Goal: Task Accomplishment & Management: Use online tool/utility

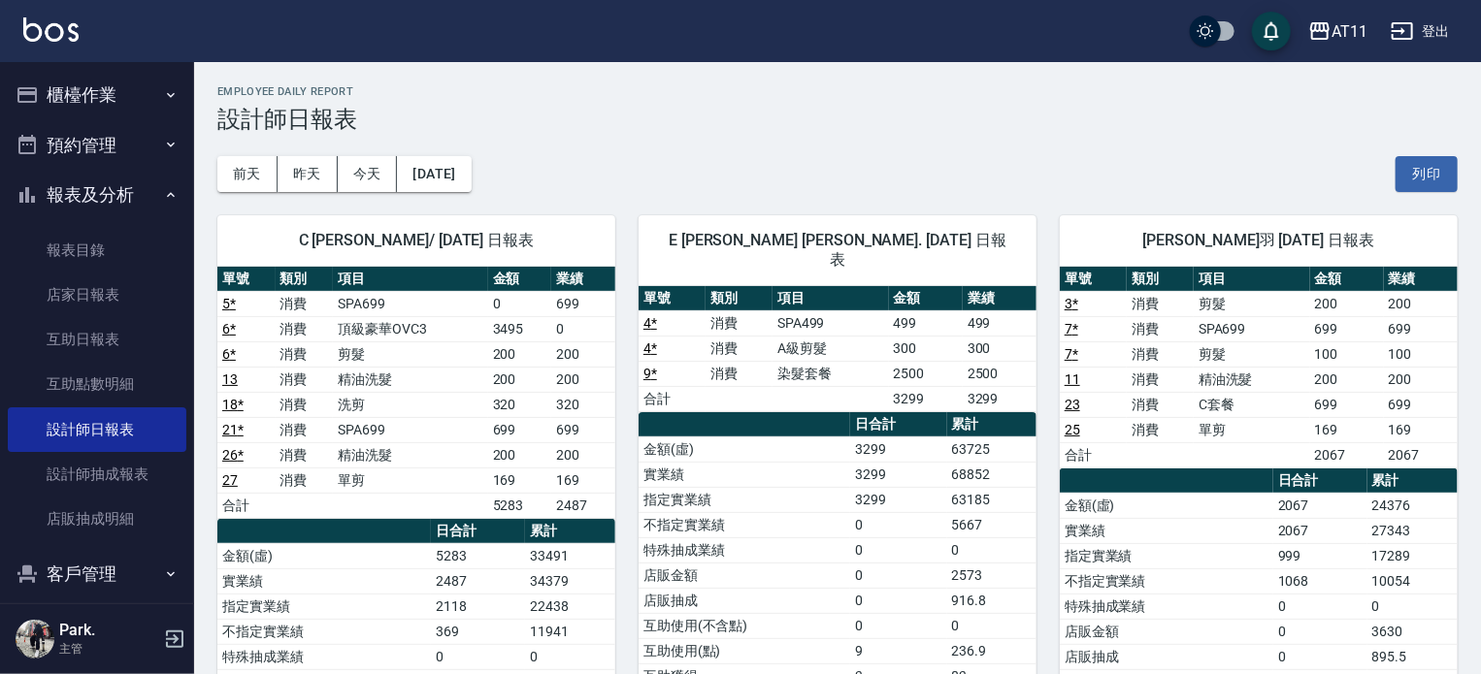
drag, startPoint x: 98, startPoint y: 105, endPoint x: 109, endPoint y: 101, distance: 11.4
click at [98, 104] on button "櫃檯作業" at bounding box center [97, 95] width 179 height 50
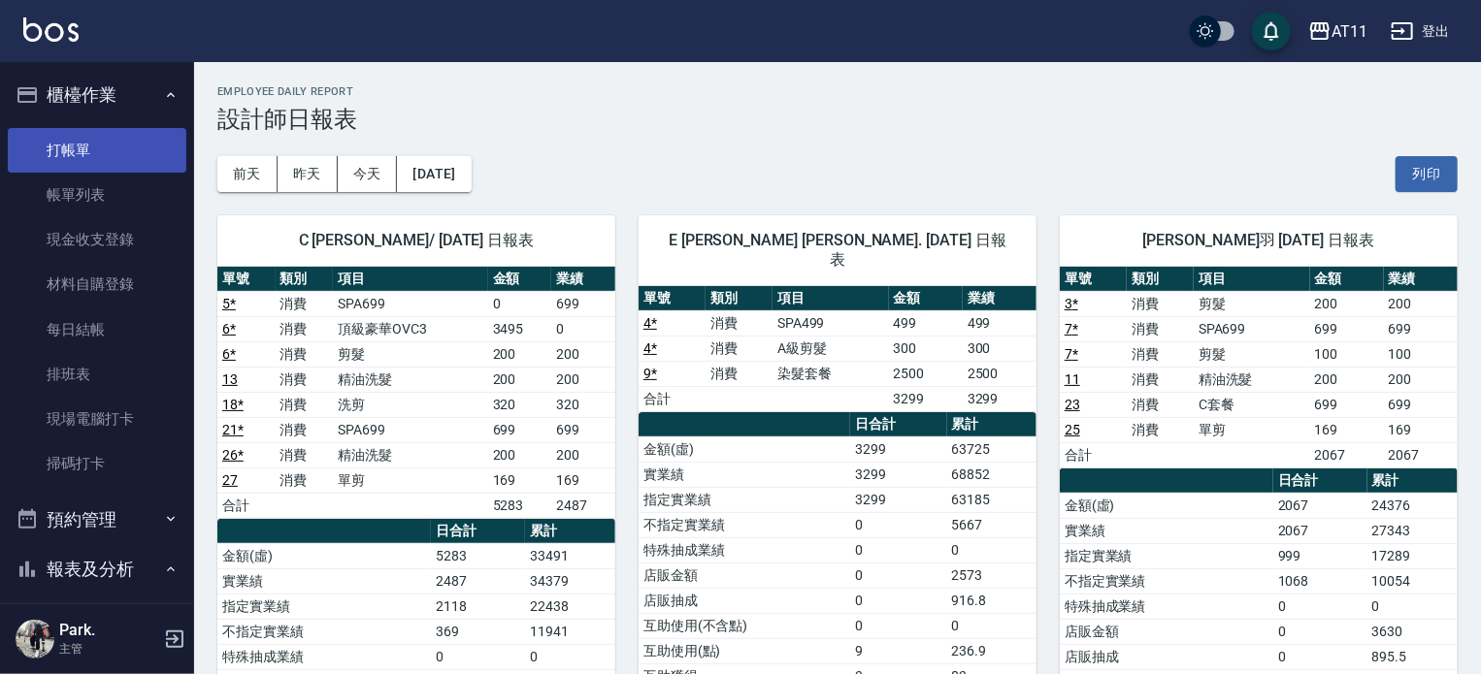
click at [59, 143] on link "打帳單" at bounding box center [97, 150] width 179 height 45
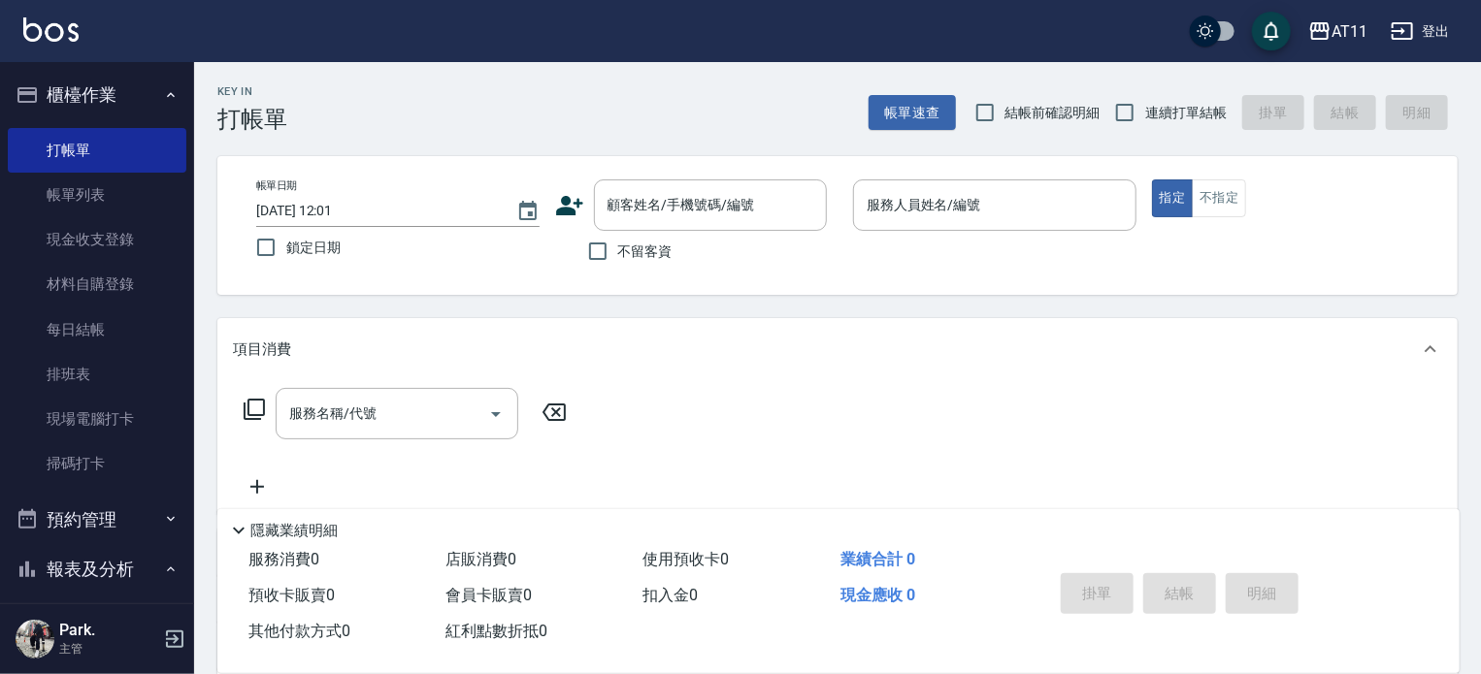
click at [574, 203] on icon at bounding box center [569, 205] width 27 height 19
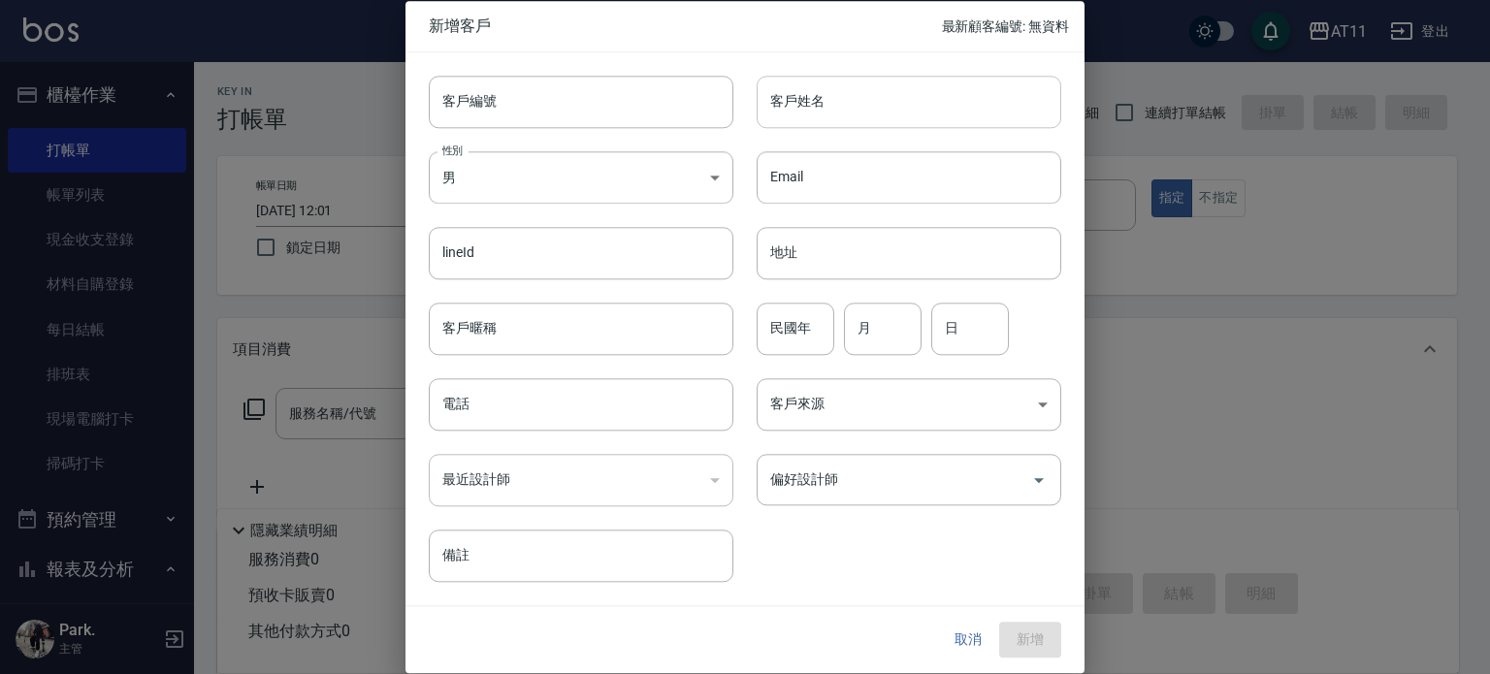
click at [825, 114] on input "客戶姓名" at bounding box center [909, 102] width 305 height 52
type input "x"
type input "林"
type input "ㄎ"
type input "[PERSON_NAME]"
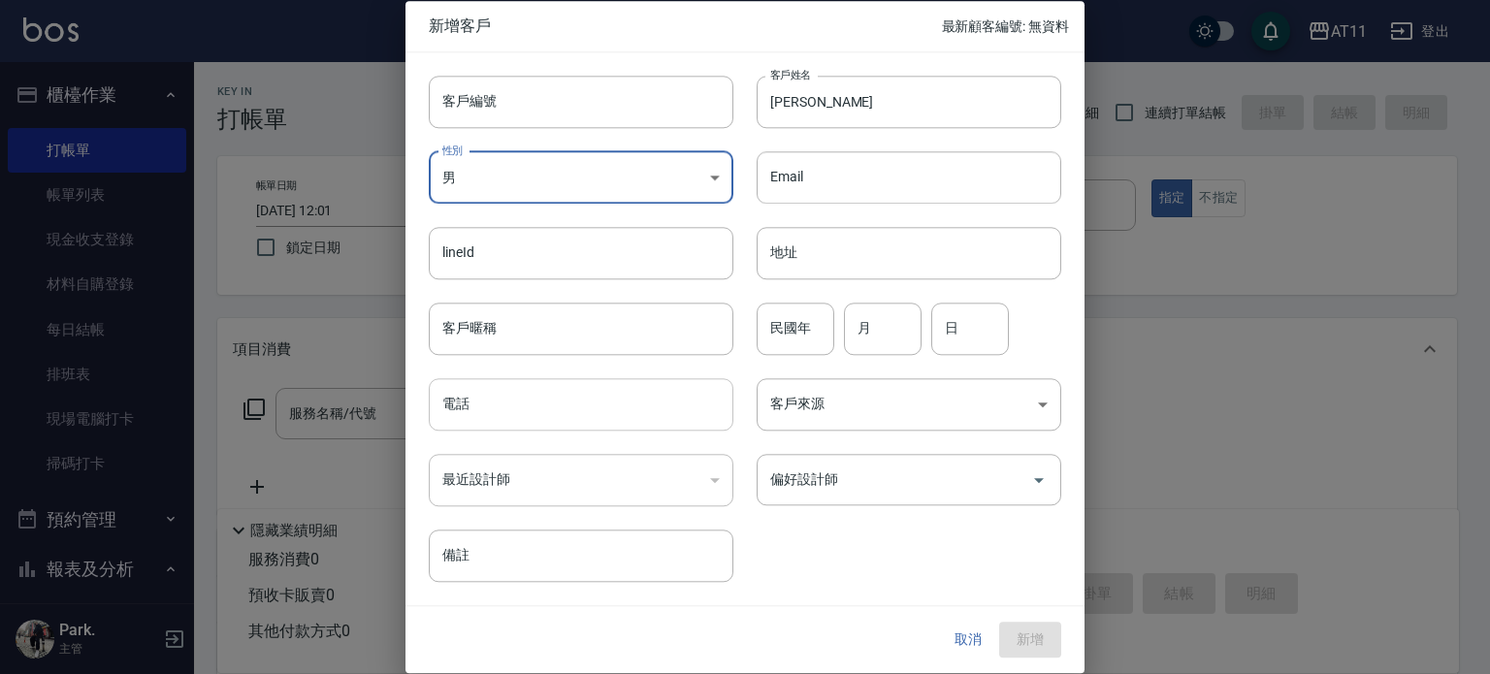
click at [634, 408] on input "電話" at bounding box center [581, 404] width 305 height 52
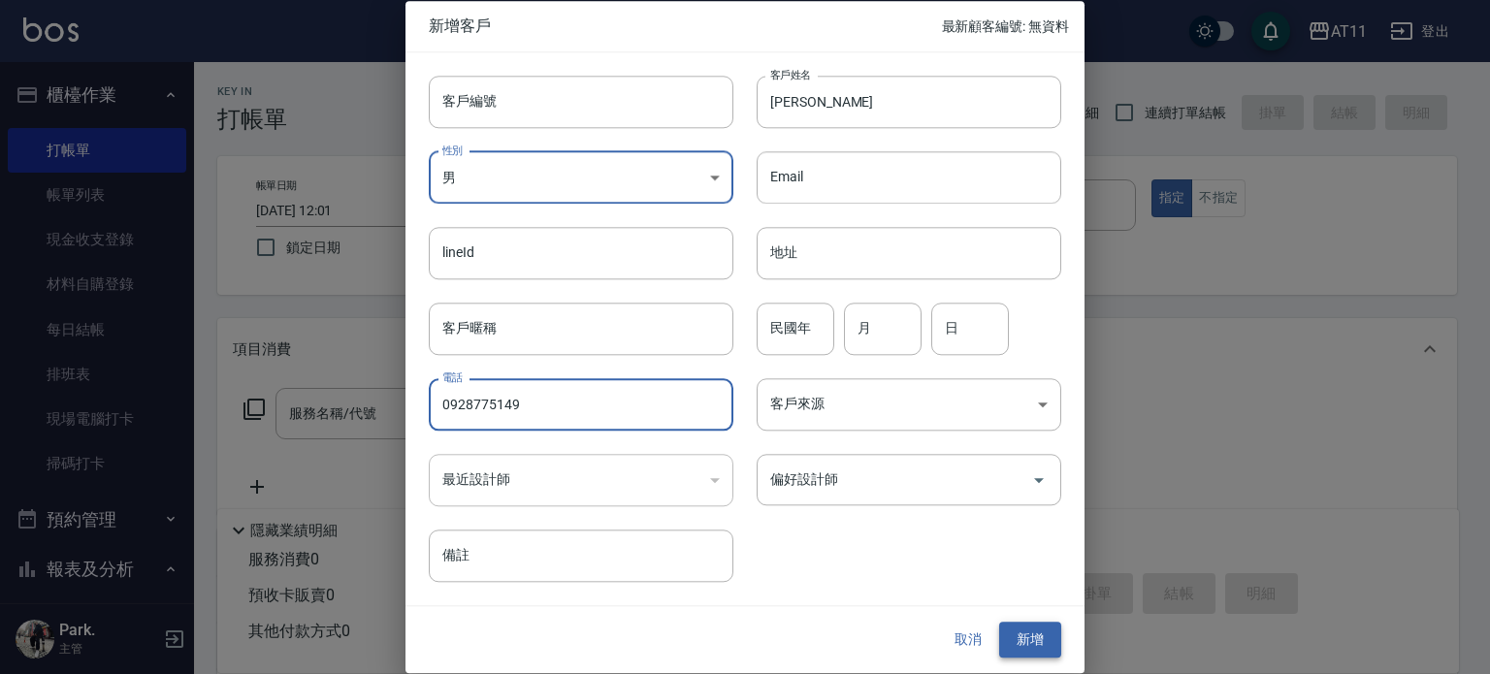
type input "0928775149"
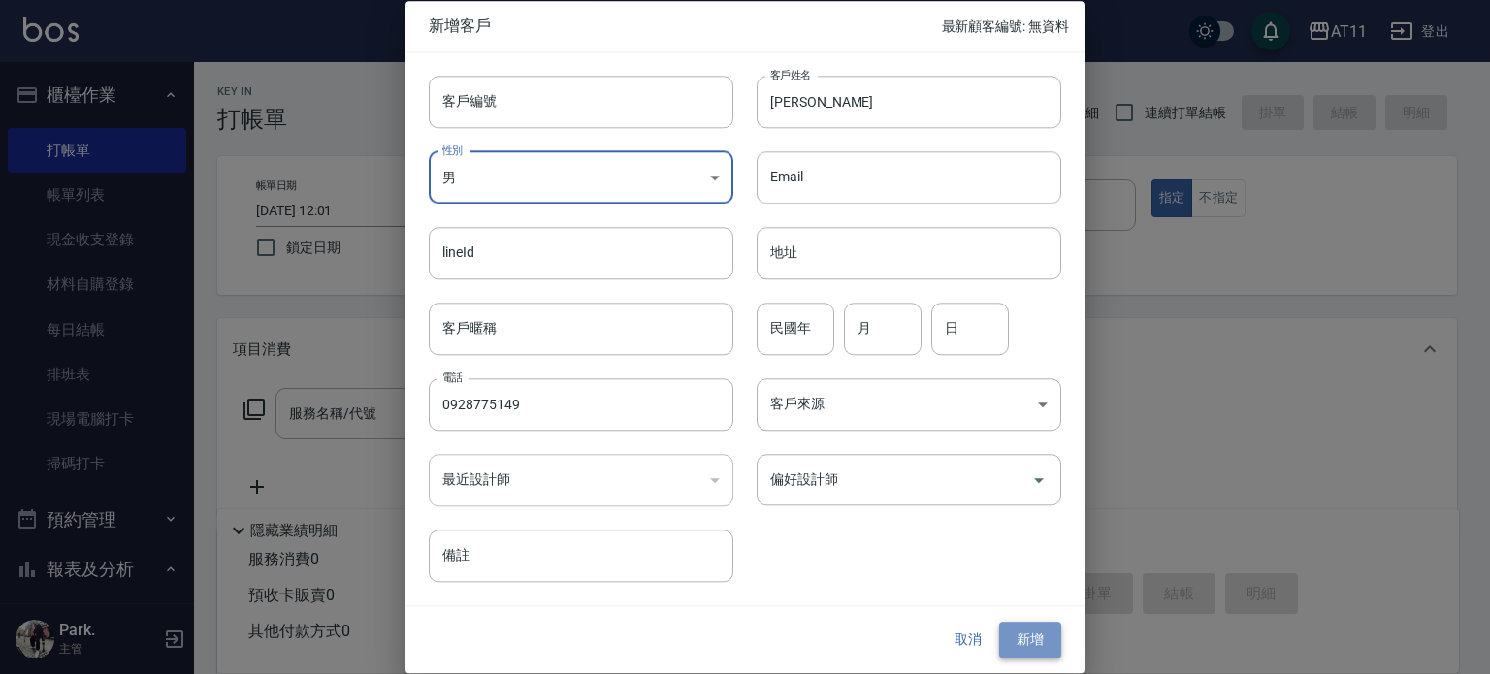
click at [1009, 629] on button "新增" at bounding box center [1030, 641] width 62 height 36
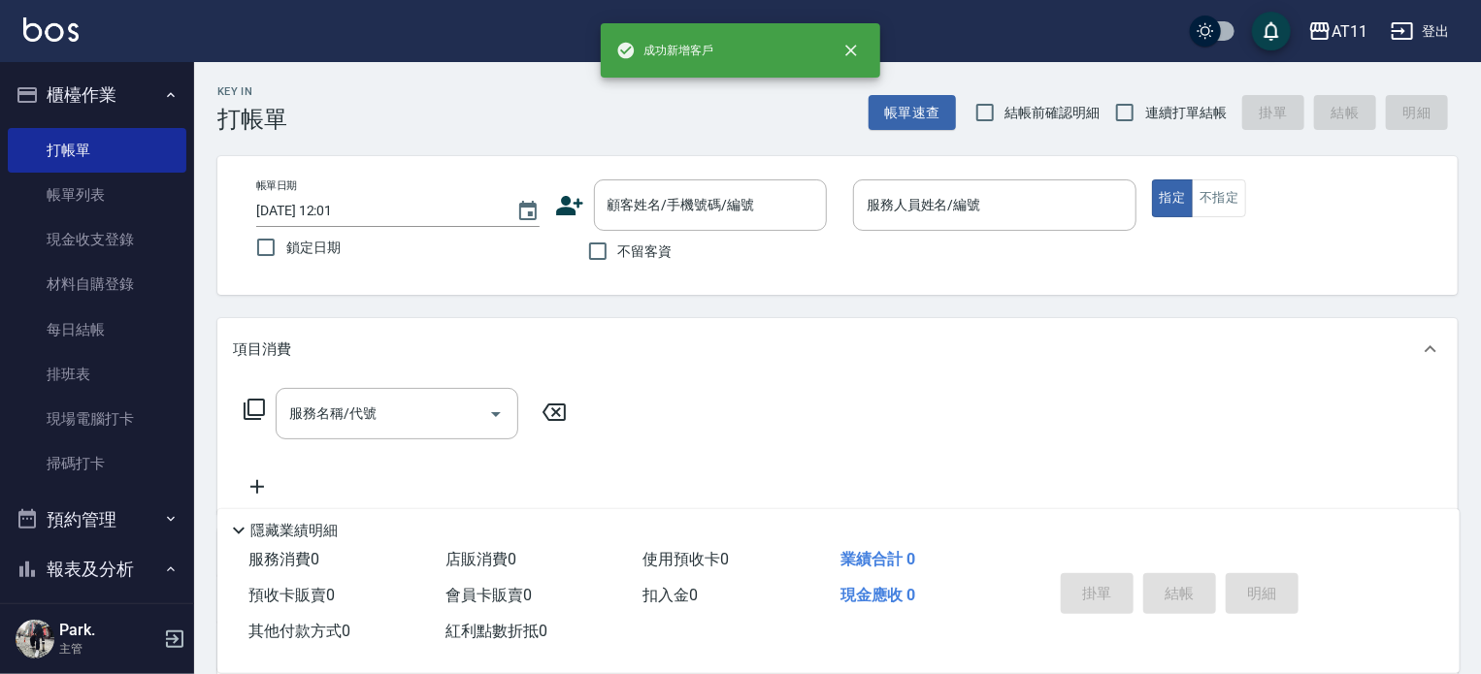
click at [109, 91] on button "櫃檯作業" at bounding box center [97, 95] width 179 height 50
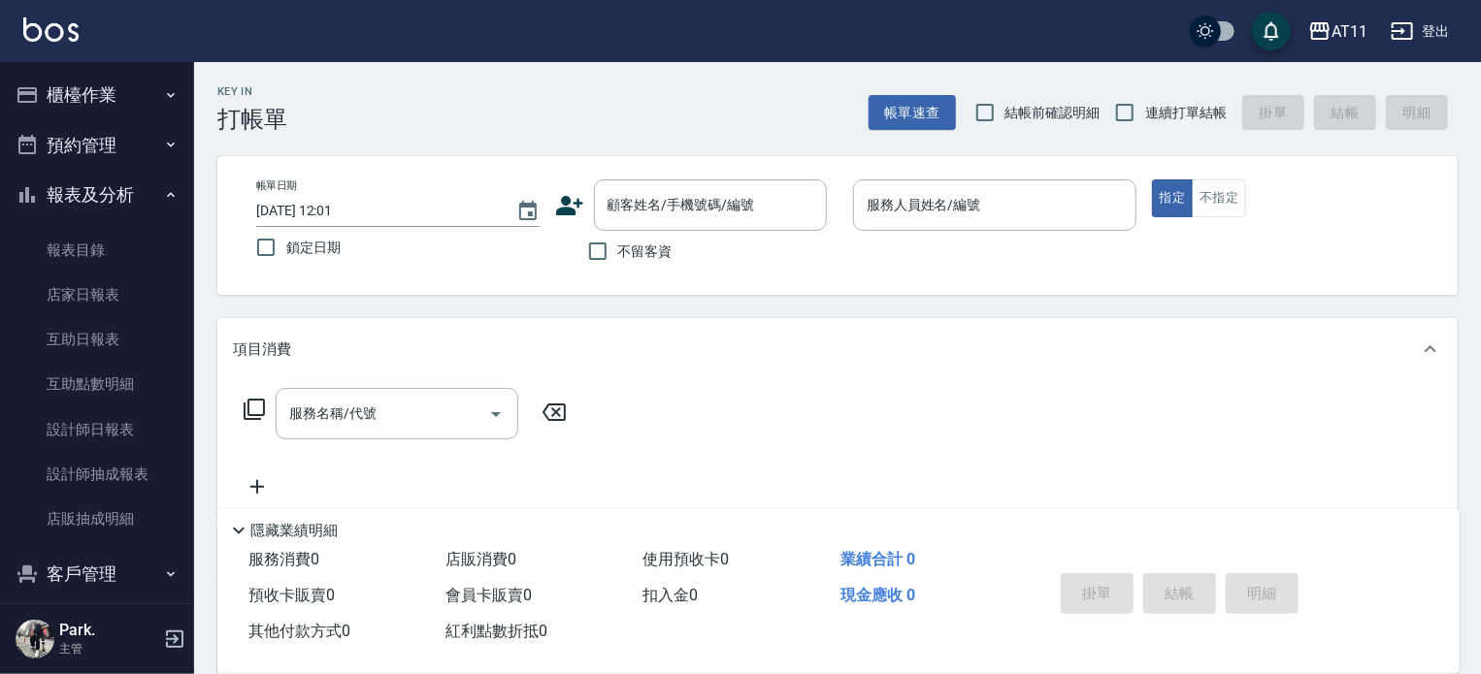
click at [108, 190] on button "報表及分析" at bounding box center [97, 195] width 179 height 50
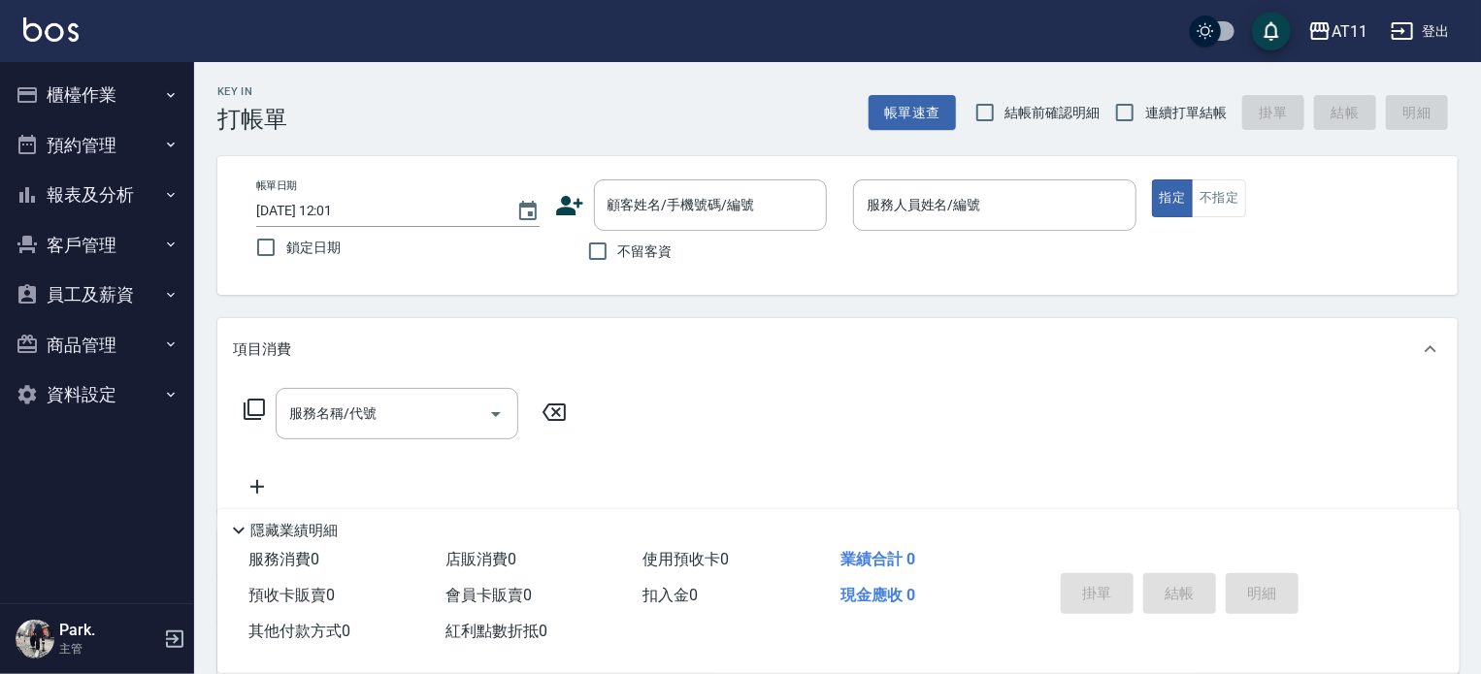
click at [118, 291] on button "員工及薪資" at bounding box center [97, 295] width 179 height 50
drag, startPoint x: 107, startPoint y: 305, endPoint x: 89, endPoint y: 240, distance: 67.3
click at [107, 302] on button "員工及薪資" at bounding box center [97, 295] width 179 height 50
click at [87, 232] on button "客戶管理" at bounding box center [97, 245] width 179 height 50
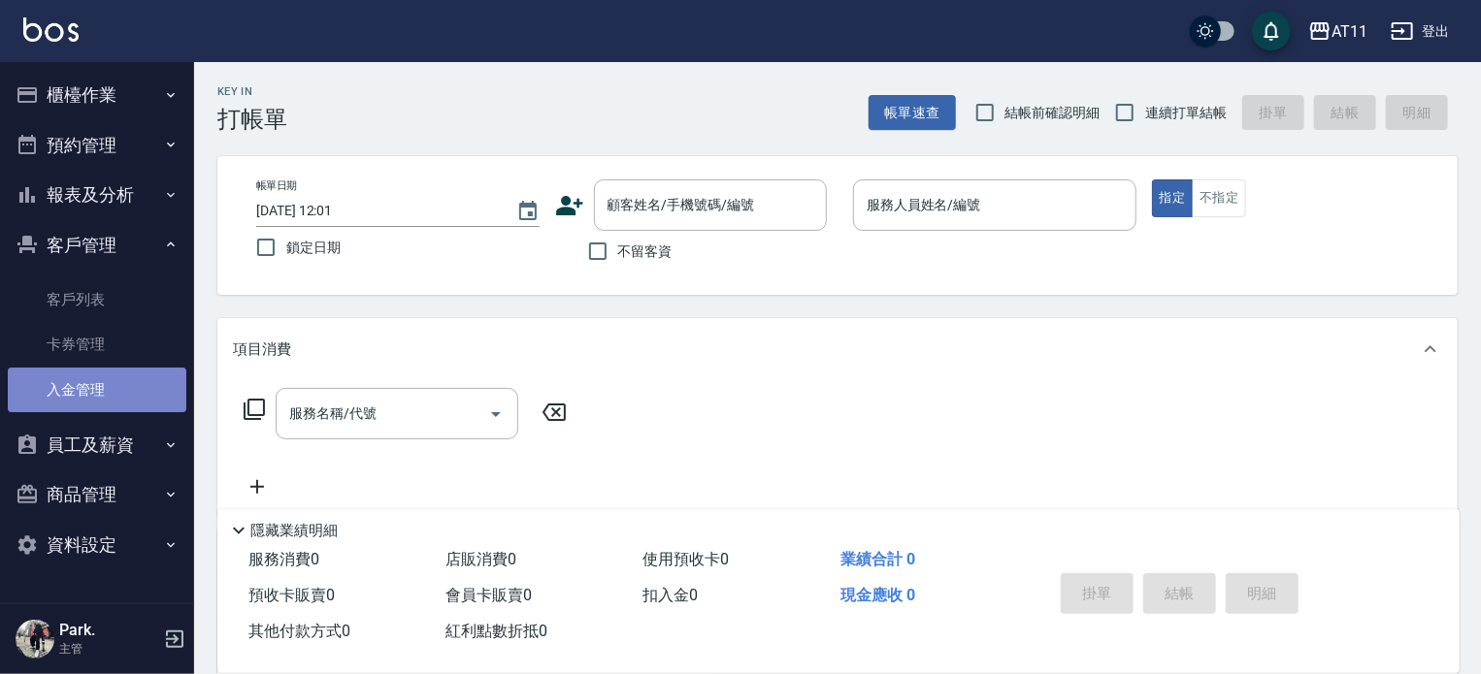
click at [116, 387] on link "入金管理" at bounding box center [97, 390] width 179 height 45
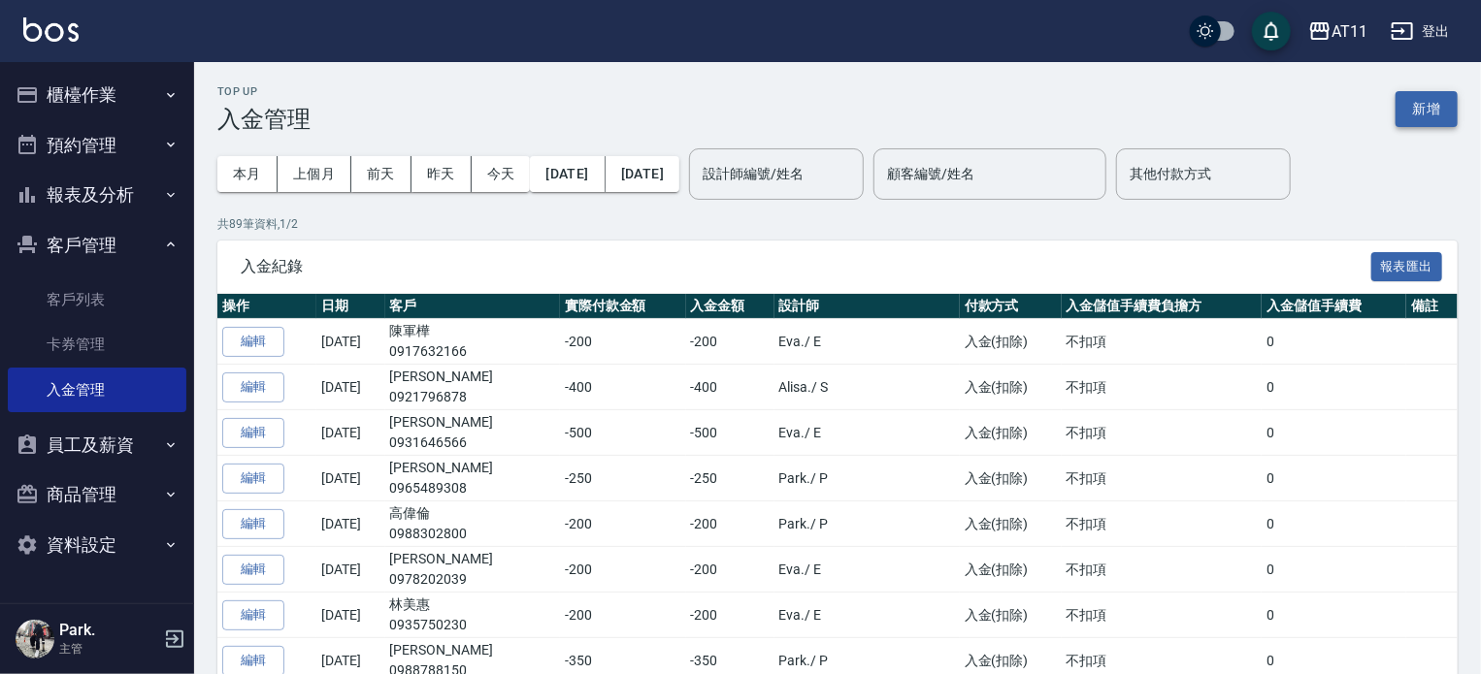
click at [1430, 110] on button "新增" at bounding box center [1426, 109] width 62 height 36
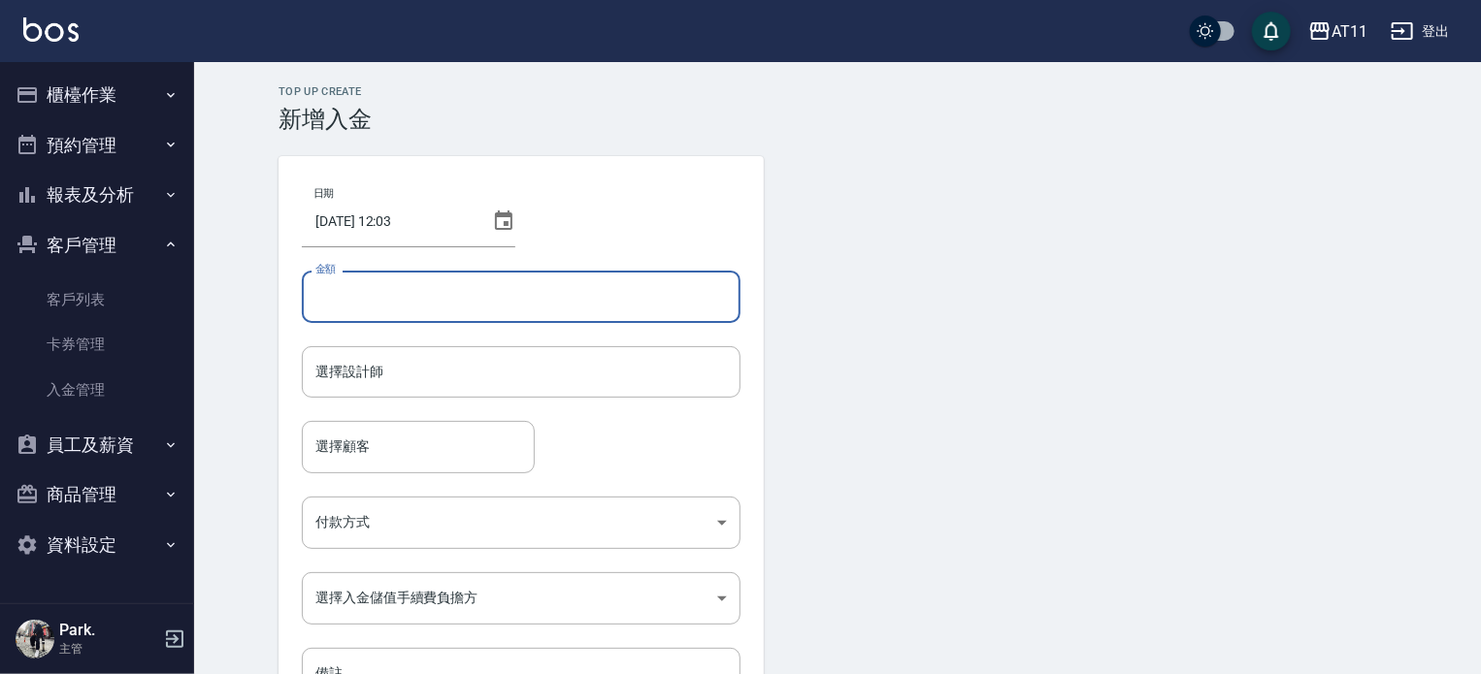
click at [366, 305] on input "金額" at bounding box center [521, 297] width 439 height 52
type input "2020"
click at [380, 368] on input "選擇設計師" at bounding box center [520, 372] width 421 height 34
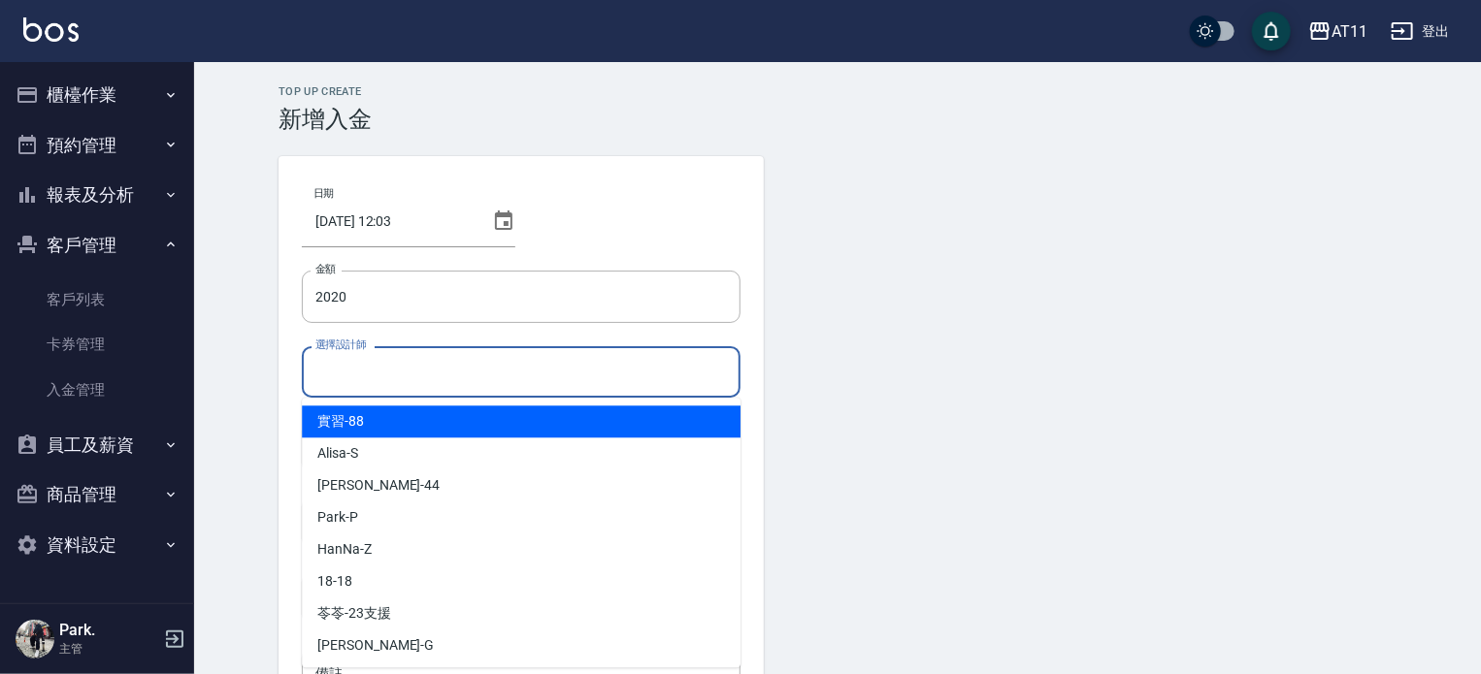
type input "ㄣ"
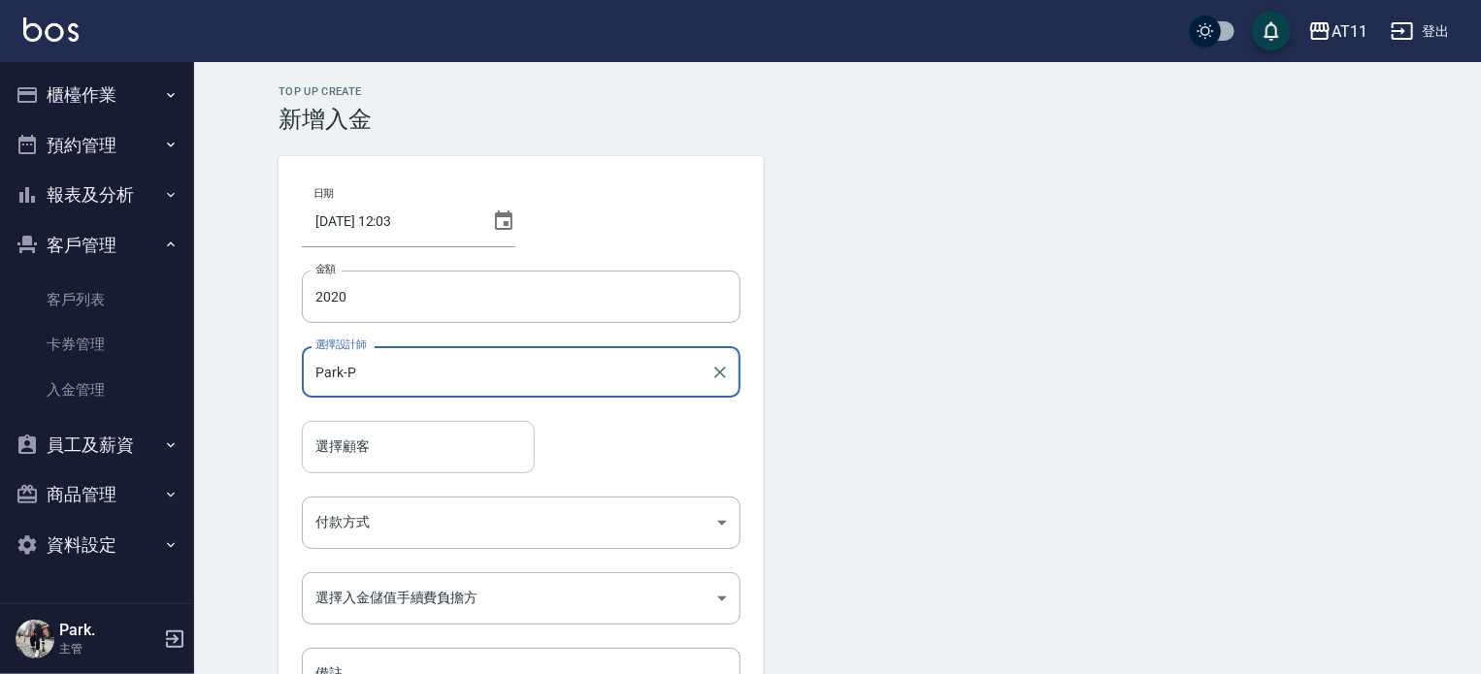
type input "Park-P"
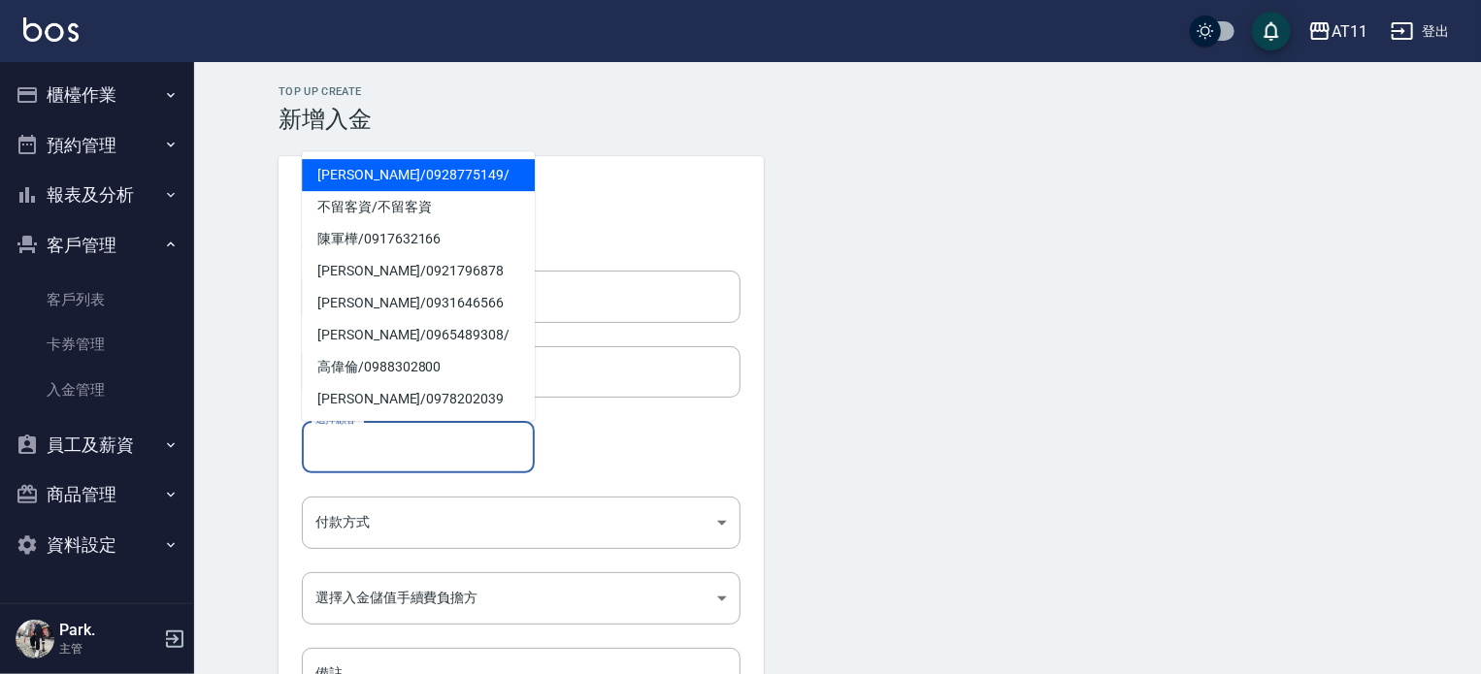
click at [400, 453] on input "選擇顧客" at bounding box center [417, 447] width 215 height 34
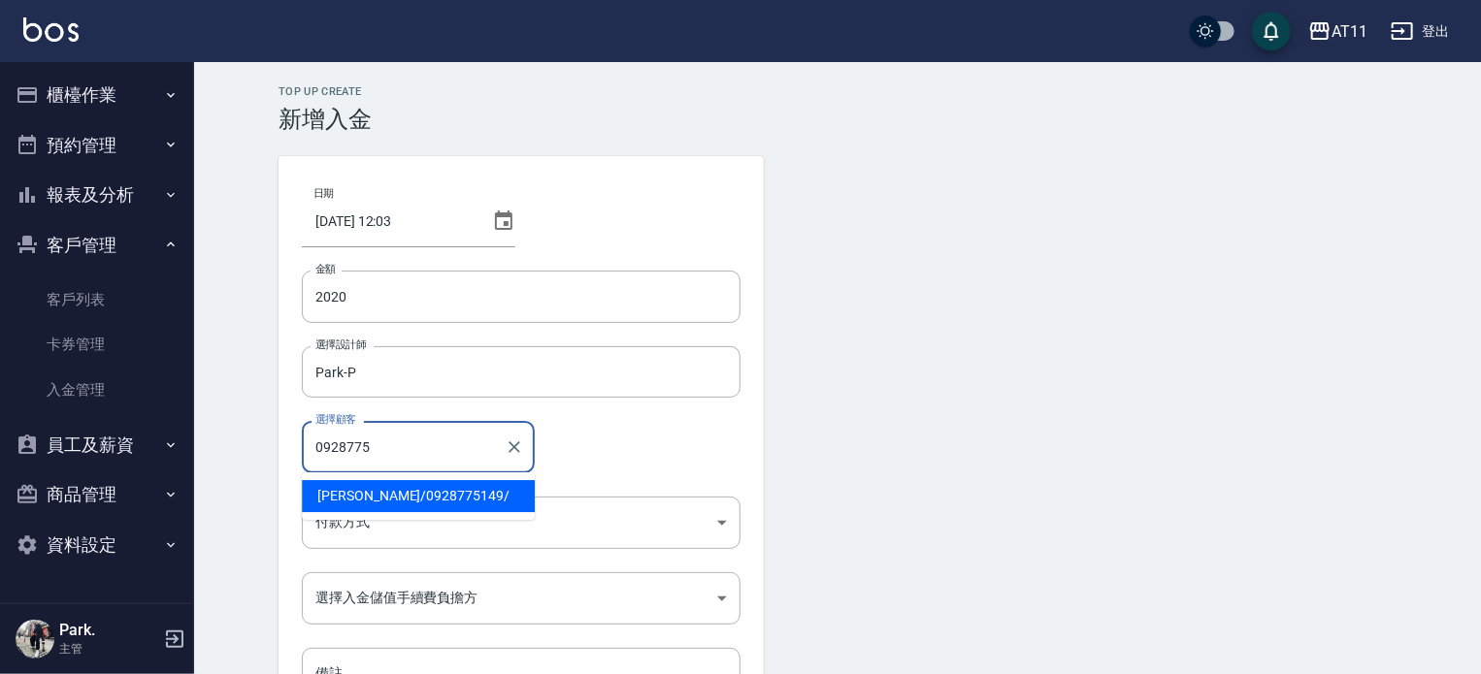
click at [404, 499] on span "[PERSON_NAME] / 0928775149 /" at bounding box center [418, 496] width 233 height 32
type input "[PERSON_NAME]/0928775149/"
click at [404, 521] on body "AT11 登出 櫃檯作業 打帳單 帳單列表 現金收支登錄 材料自購登錄 每日結帳 排班表 現場電腦打卡 掃碼打卡 預約管理 預約管理 單日預約紀錄 單週預約紀…" at bounding box center [740, 402] width 1481 height 805
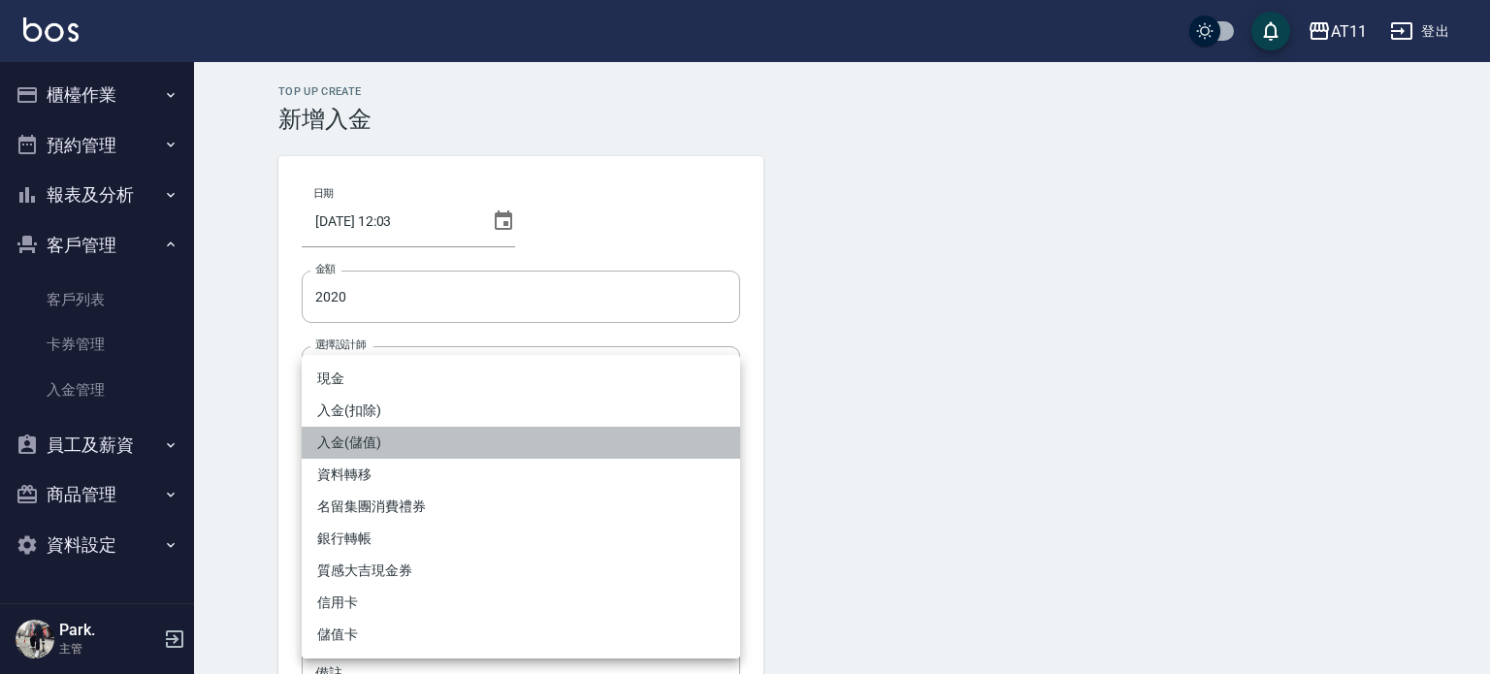
click at [424, 435] on li "入金(儲值)" at bounding box center [521, 443] width 439 height 32
type input "入金(儲值)"
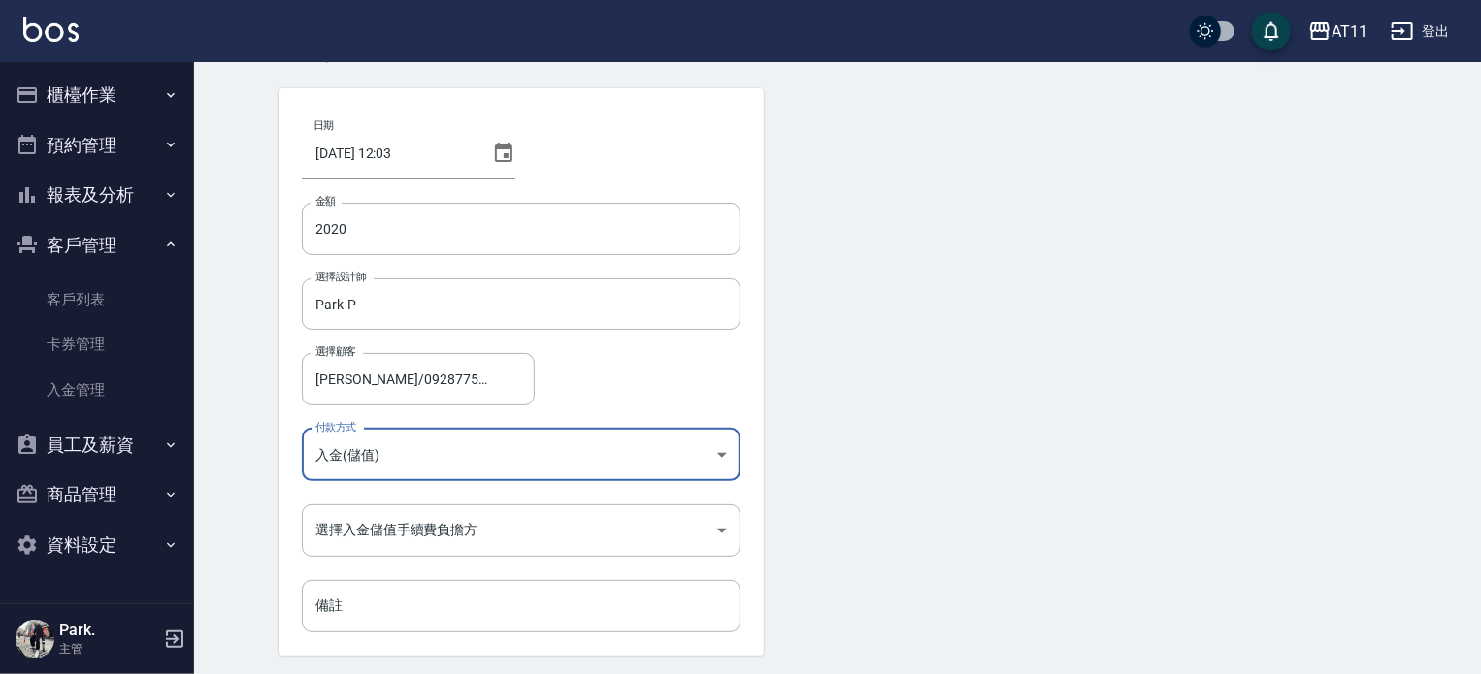
scroll to position [131, 0]
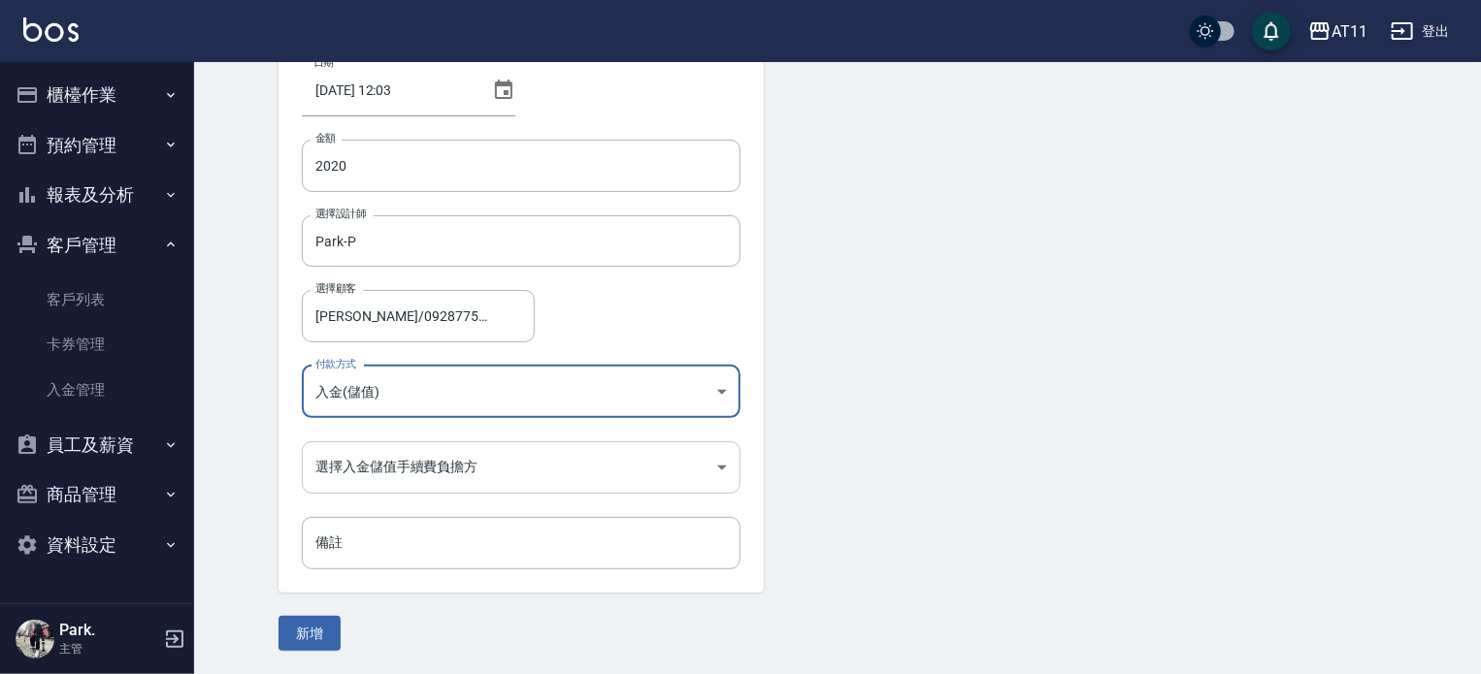
click at [415, 469] on body "AT11 登出 櫃檯作業 打帳單 帳單列表 現金收支登錄 材料自購登錄 每日結帳 排班表 現場電腦打卡 掃碼打卡 預約管理 預約管理 單日預約紀錄 單週預約紀…" at bounding box center [740, 271] width 1481 height 805
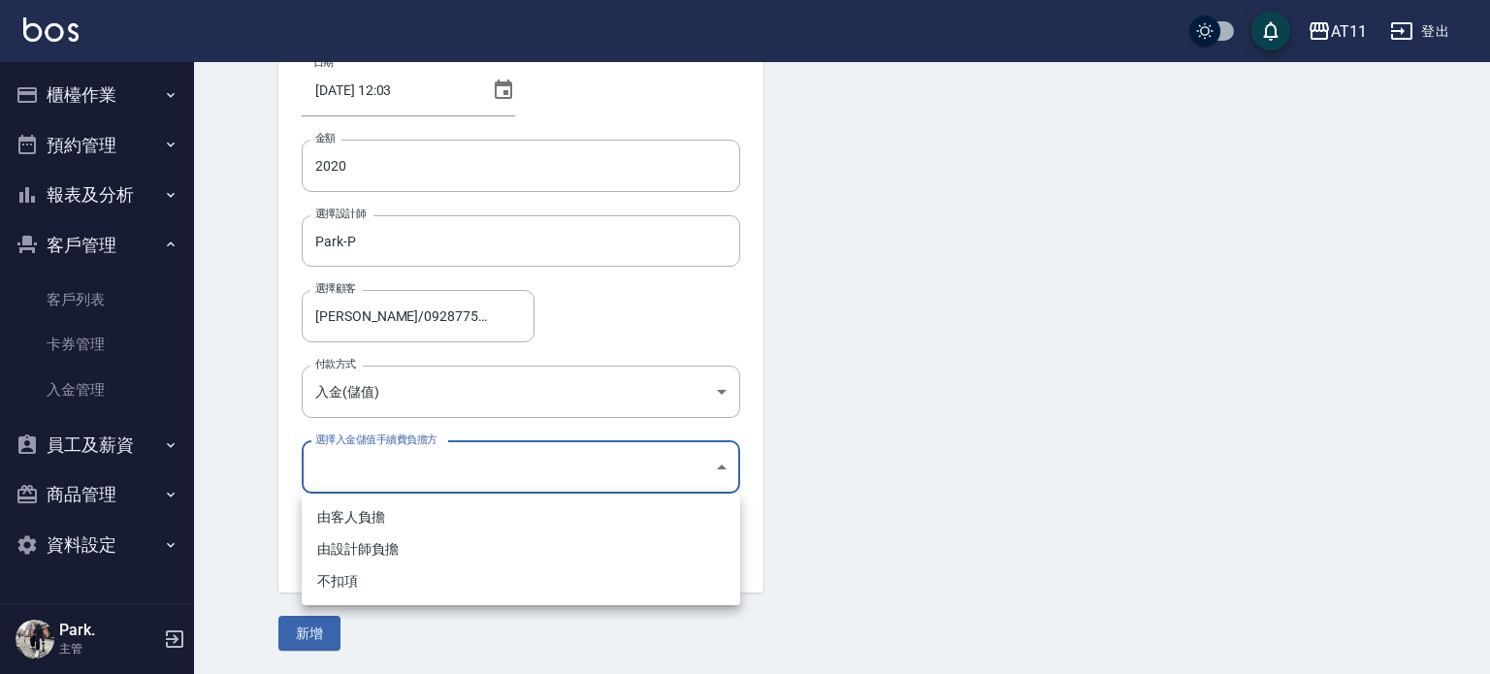
click at [422, 582] on li "不扣項" at bounding box center [521, 582] width 439 height 32
type input "WITHOUTHANDLINGFEE"
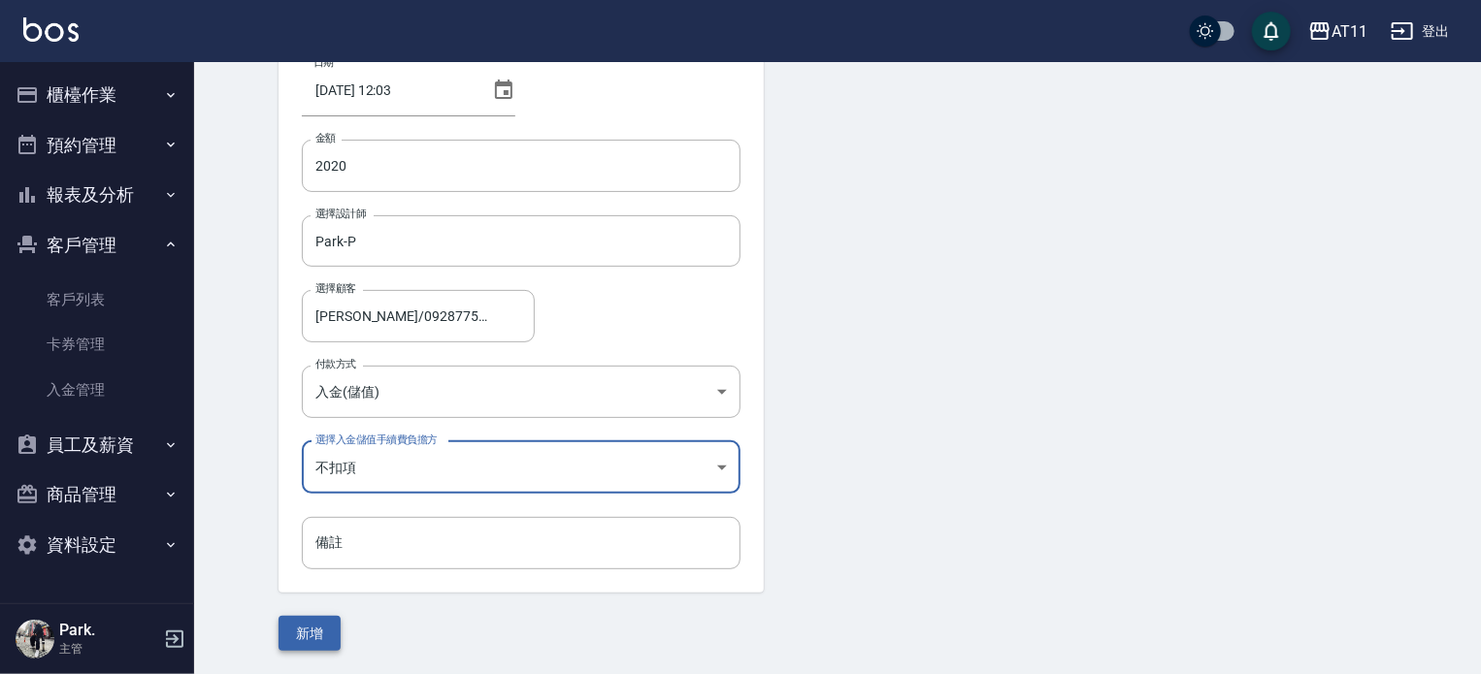
click at [328, 636] on button "新增" at bounding box center [309, 634] width 62 height 36
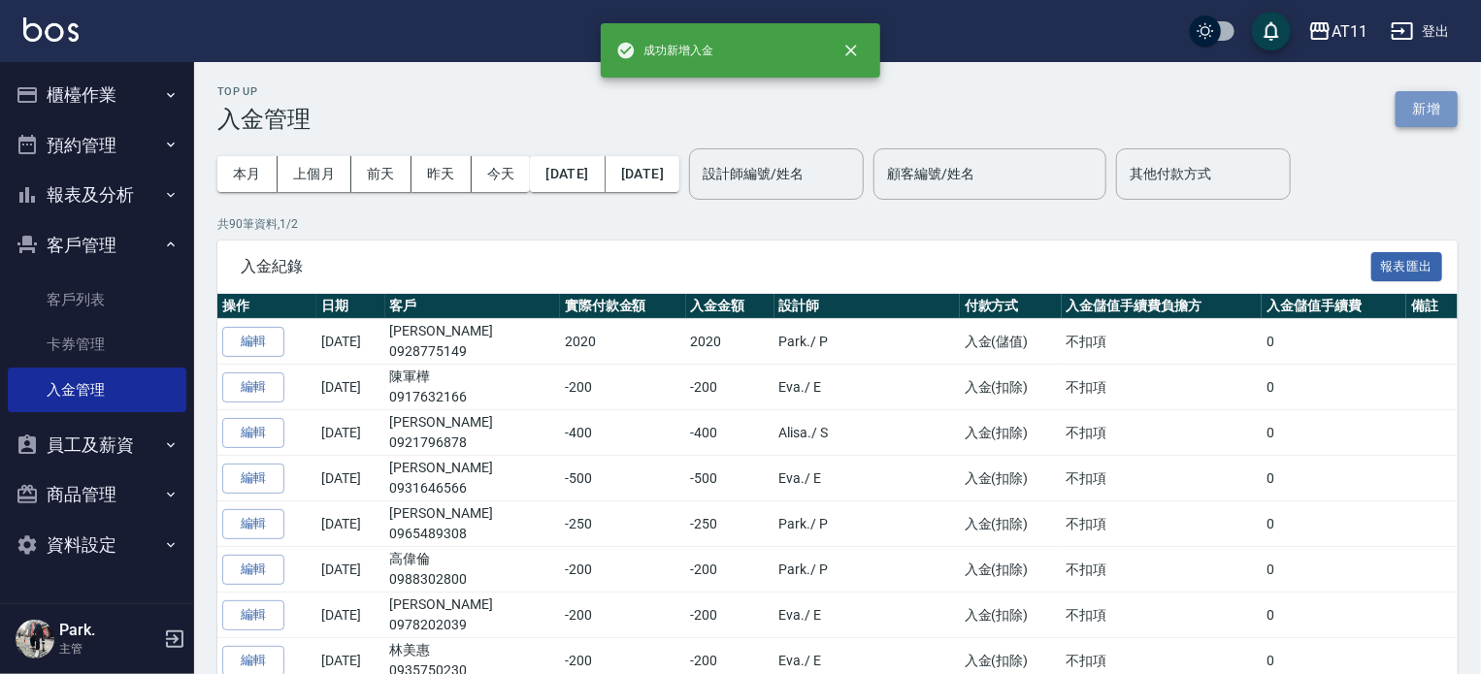
click at [1434, 100] on button "新增" at bounding box center [1426, 109] width 62 height 36
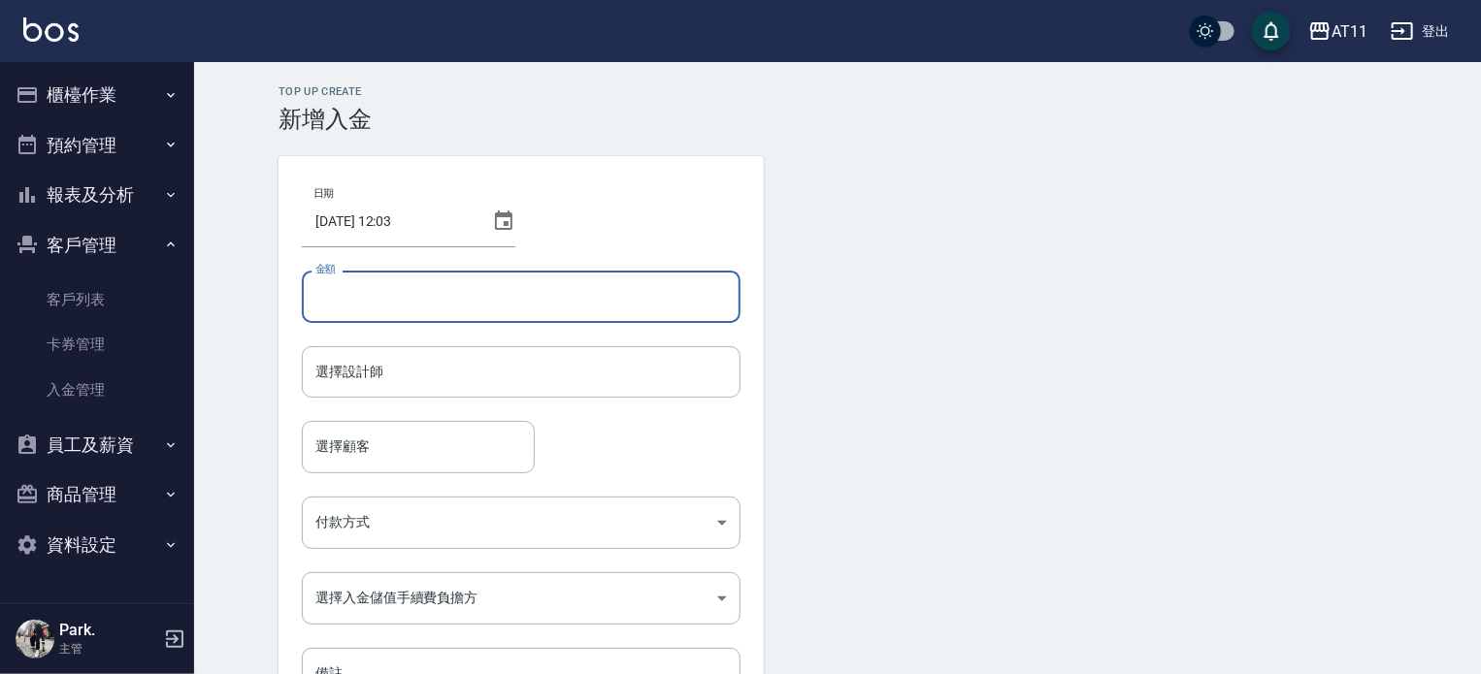
click at [498, 292] on input "金額" at bounding box center [521, 297] width 439 height 52
type input "-700"
click at [465, 356] on input "選擇設計師" at bounding box center [520, 372] width 421 height 34
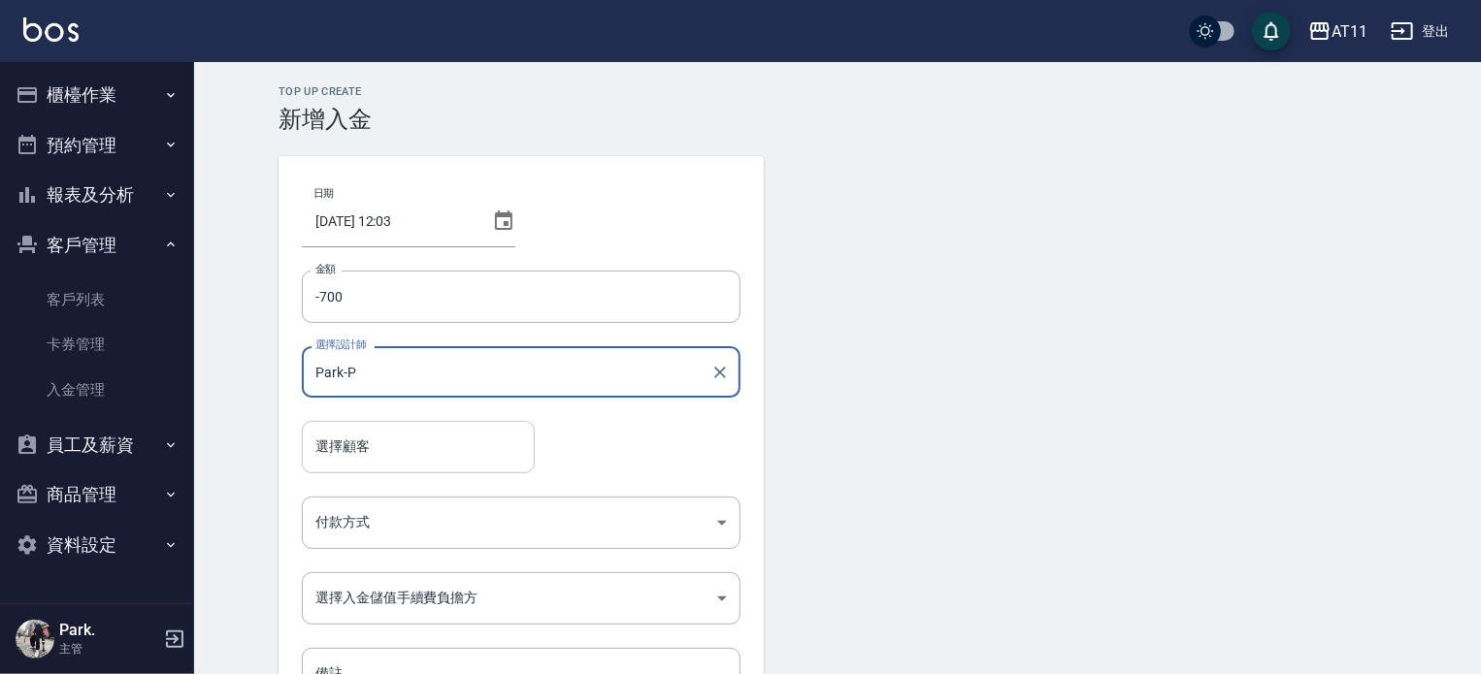
type input "Park-P"
click at [423, 453] on input "選擇顧客" at bounding box center [417, 447] width 215 height 34
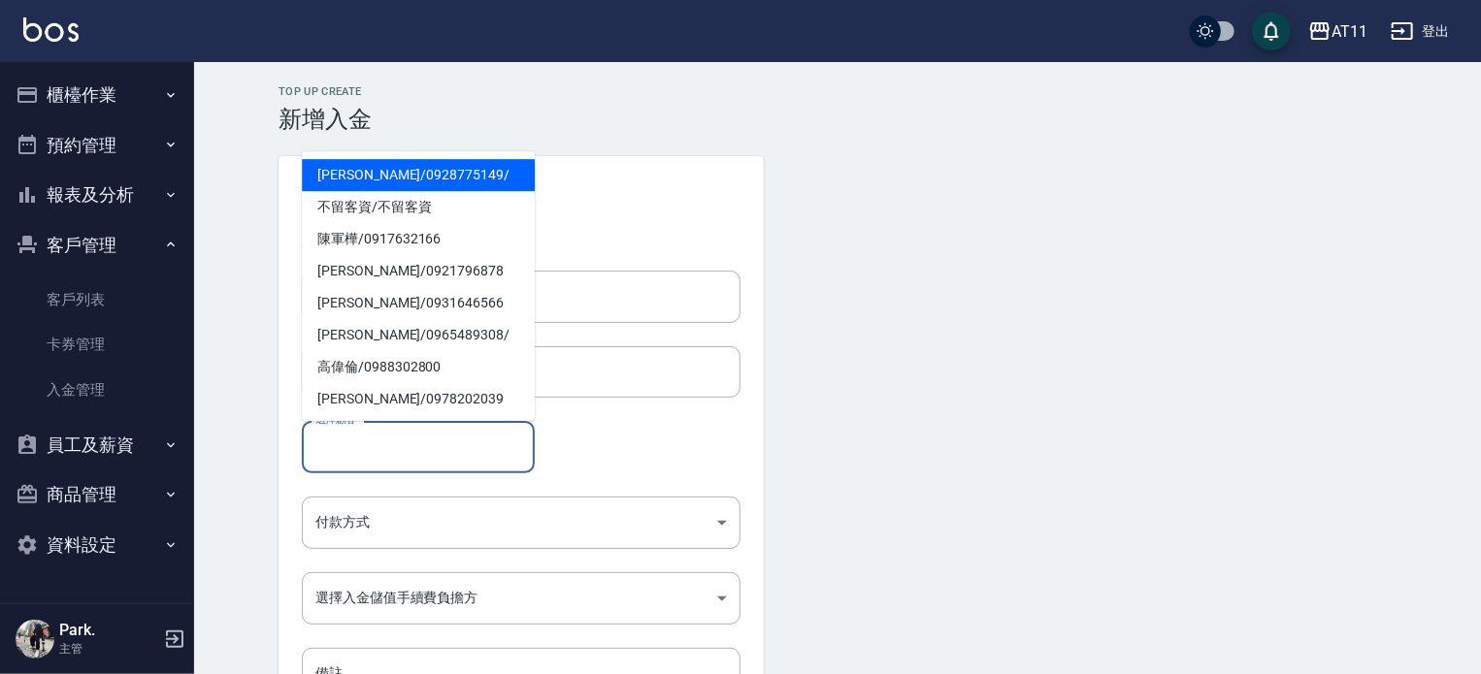
click at [408, 179] on span "[PERSON_NAME] / 0928775149 /" at bounding box center [418, 175] width 233 height 32
type input "[PERSON_NAME]/0928775149/"
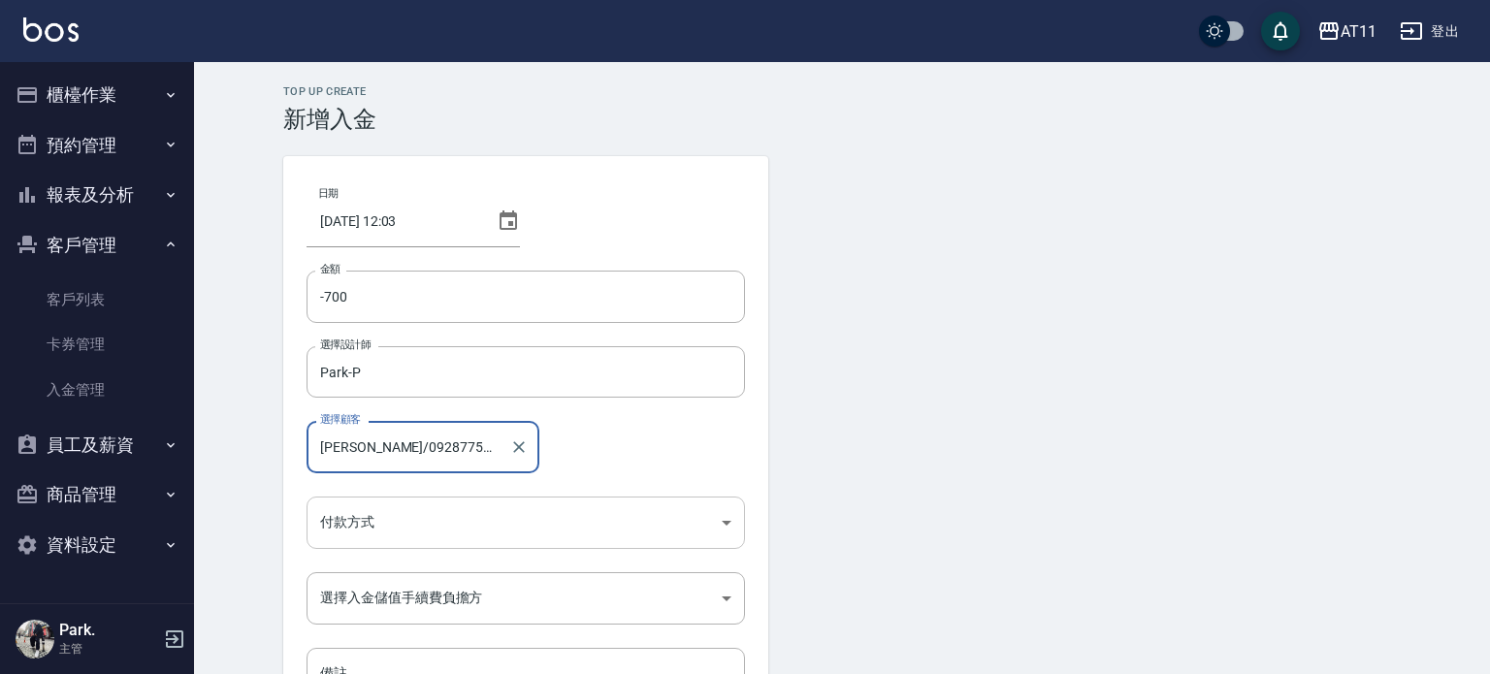
click at [401, 518] on body "AT11 登出 櫃檯作業 打帳單 帳單列表 現金收支登錄 材料自購登錄 每日結帳 排班表 現場電腦打卡 掃碼打卡 預約管理 預約管理 單日預約紀錄 單週預約紀…" at bounding box center [745, 402] width 1490 height 805
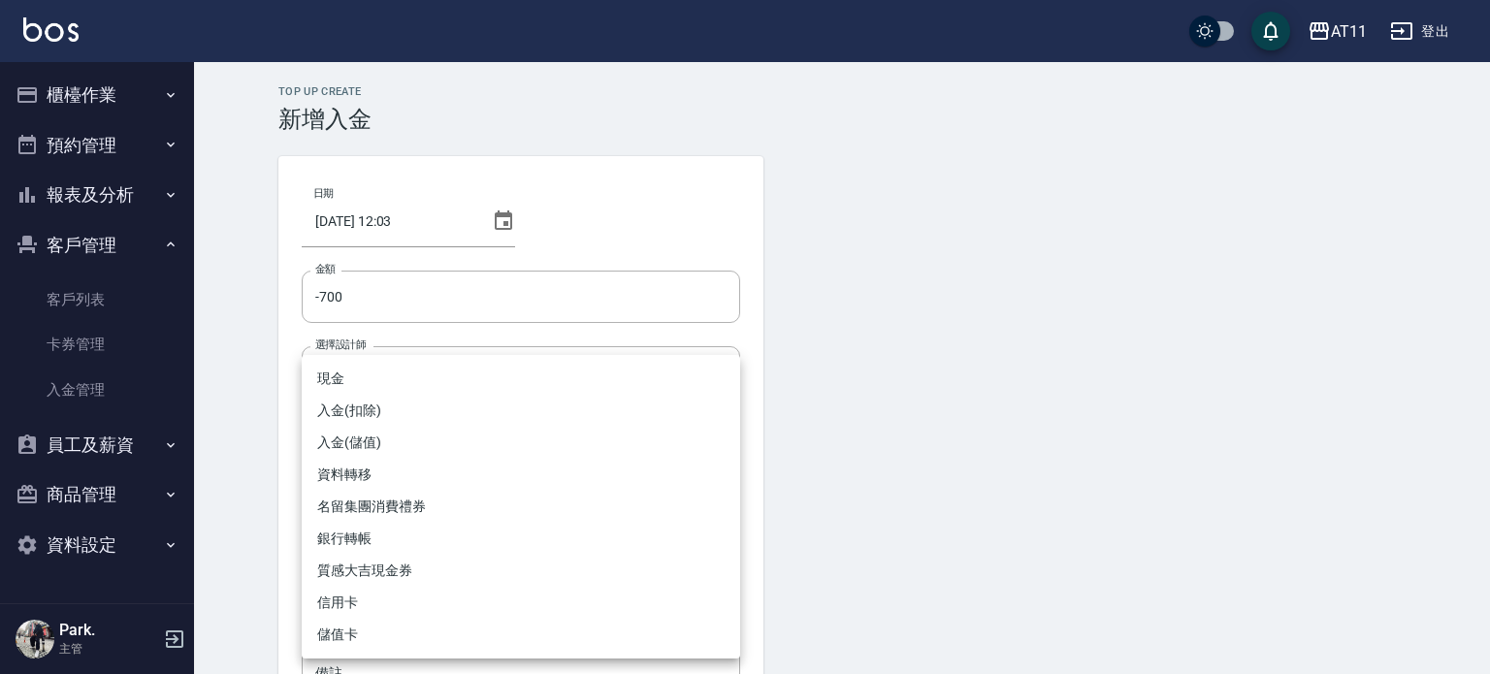
click at [412, 408] on li "入金(扣除)" at bounding box center [521, 411] width 439 height 32
type input "入金(扣除)"
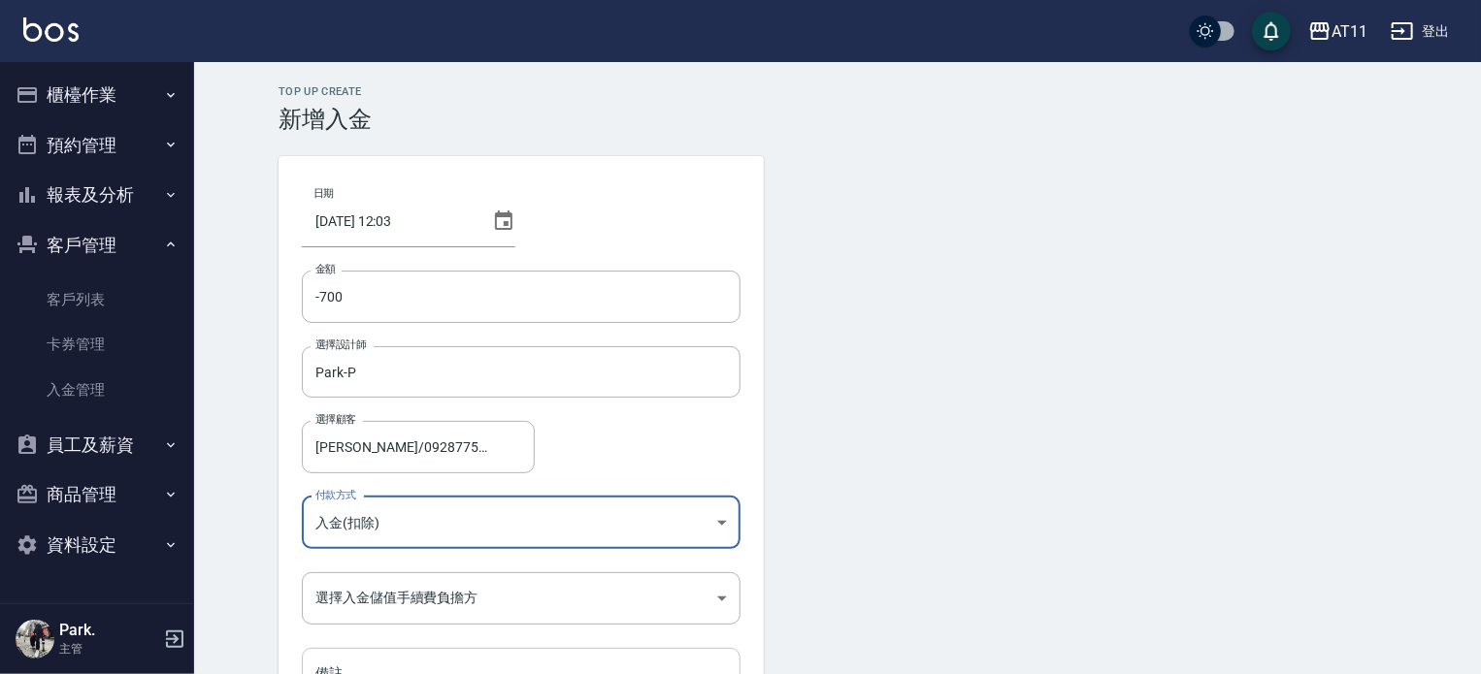
scroll to position [131, 0]
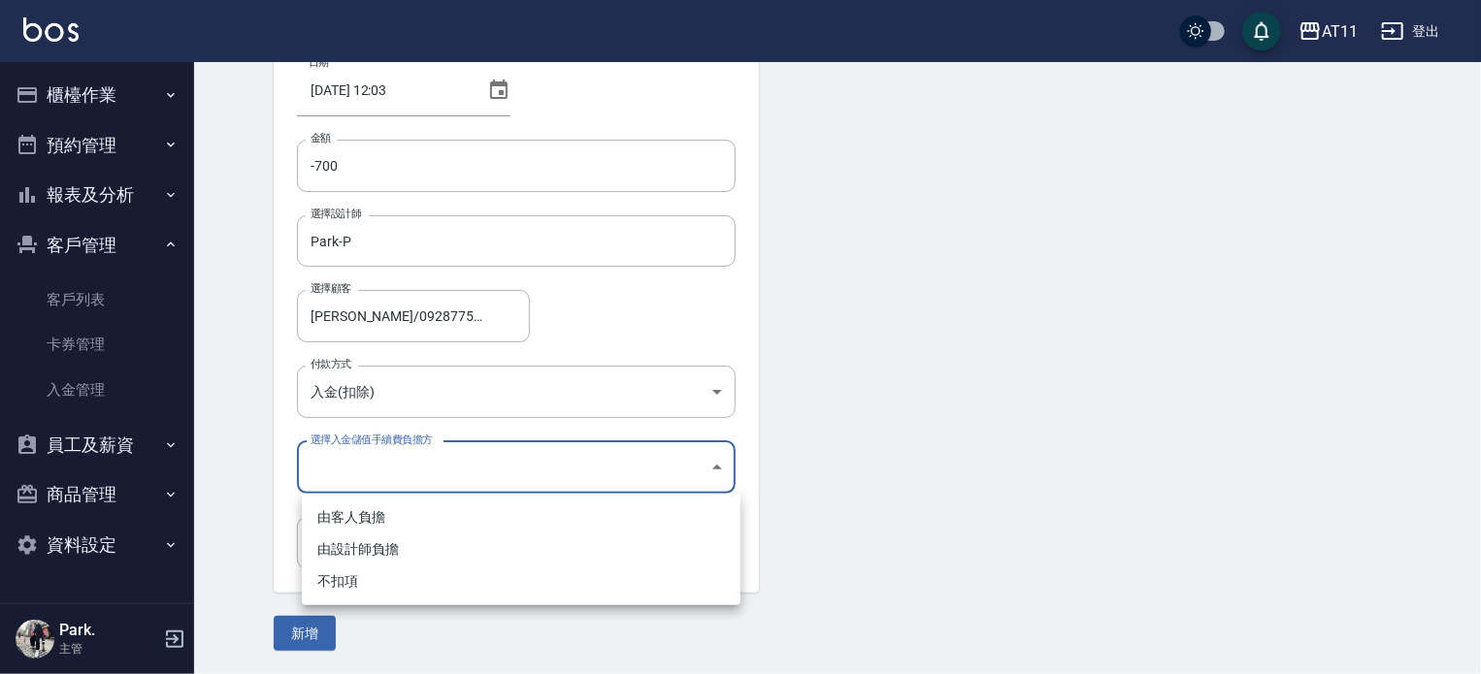
click at [426, 471] on body "AT11 登出 櫃檯作業 打帳單 帳單列表 現金收支登錄 材料自購登錄 每日結帳 排班表 現場電腦打卡 掃碼打卡 預約管理 預約管理 單日預約紀錄 單週預約紀…" at bounding box center [740, 271] width 1481 height 805
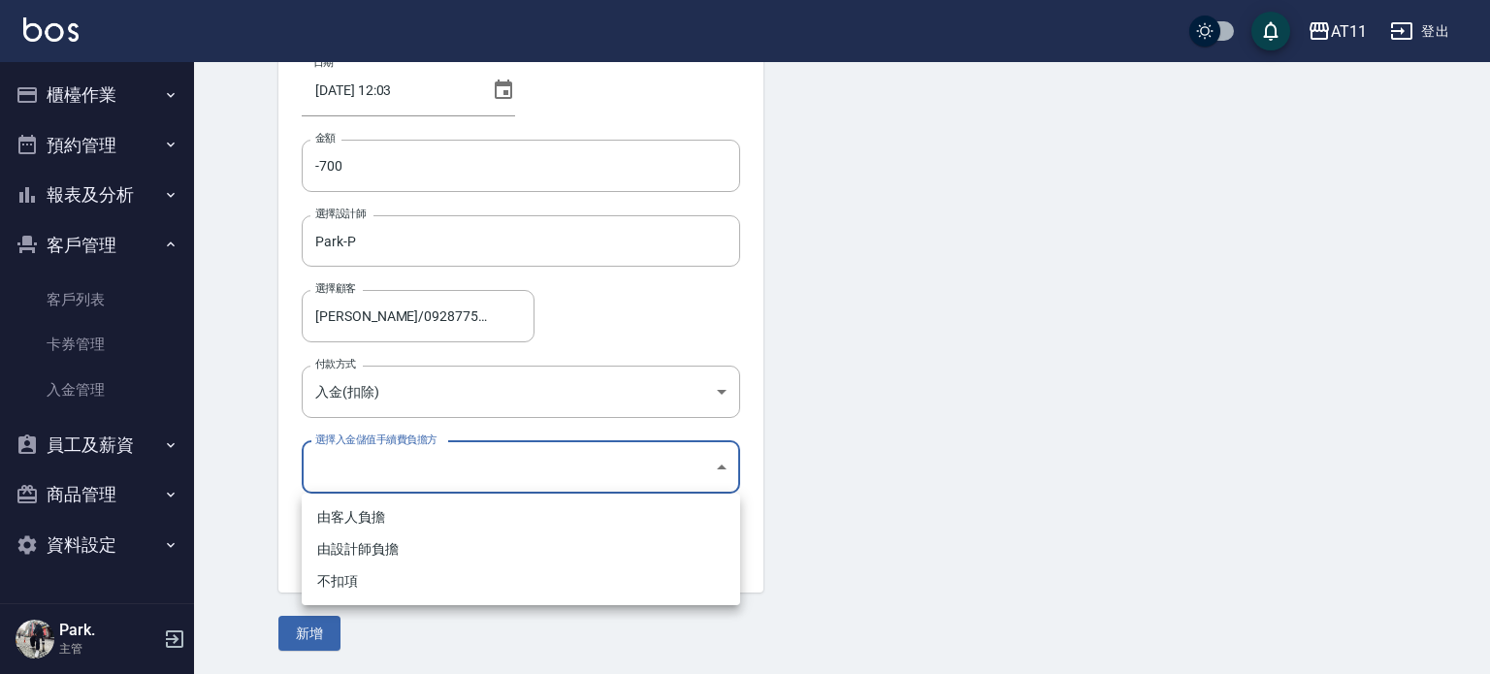
click at [417, 585] on li "不扣項" at bounding box center [521, 582] width 439 height 32
type input "WITHOUTHANDLINGFEE"
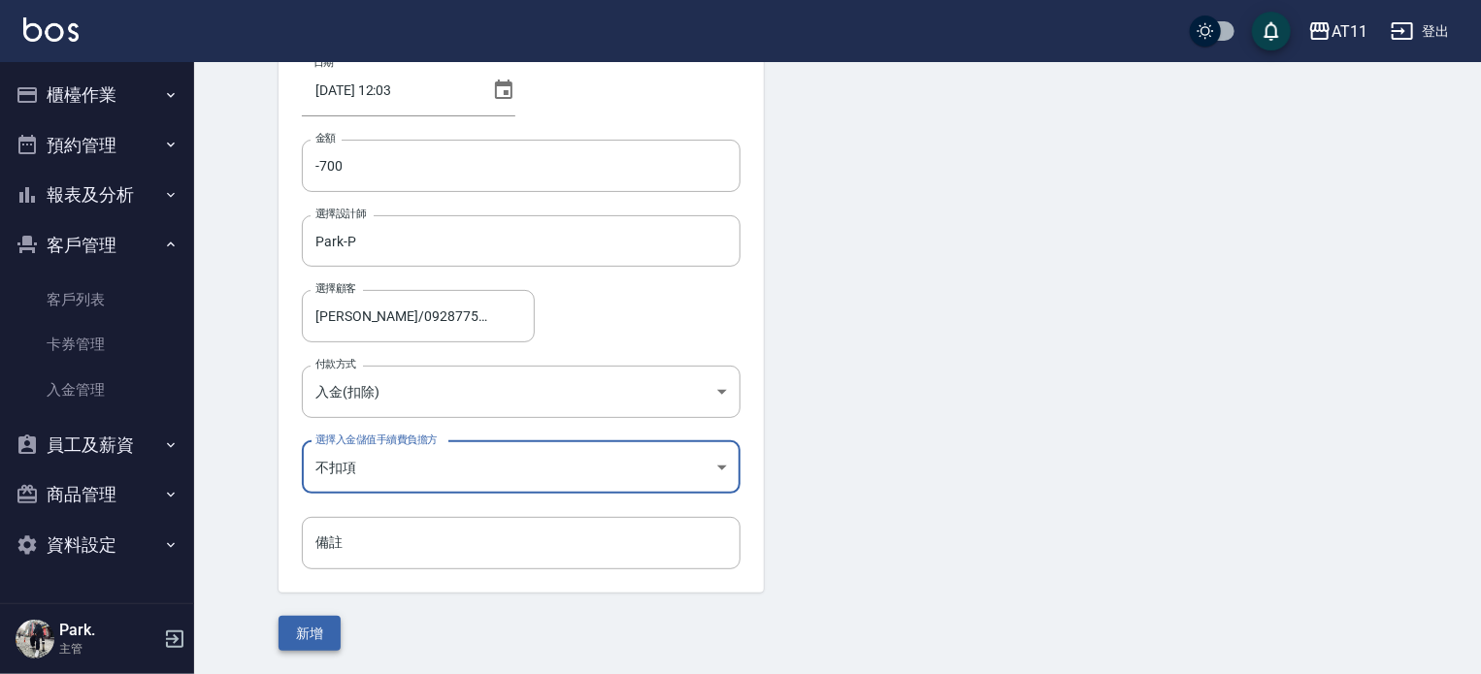
click at [321, 636] on button "新增" at bounding box center [309, 634] width 62 height 36
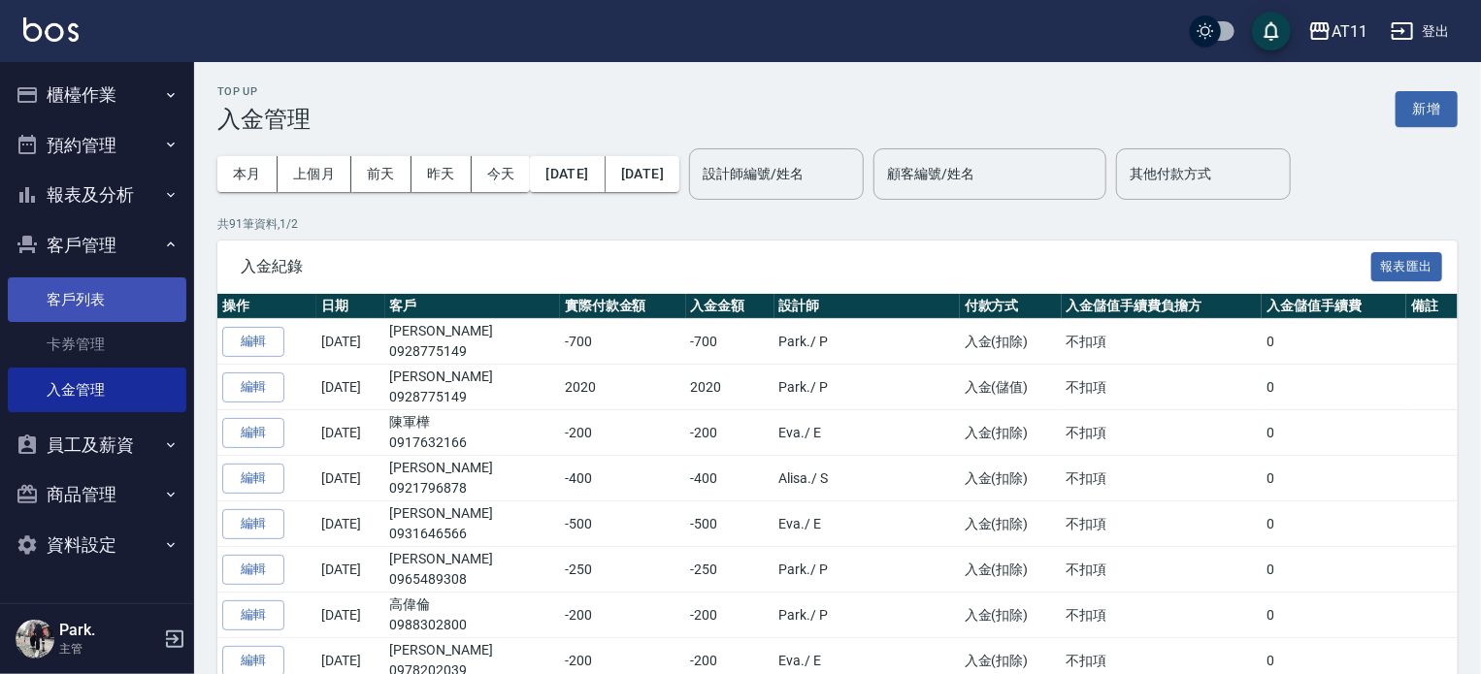
click at [70, 289] on link "客戶列表" at bounding box center [97, 299] width 179 height 45
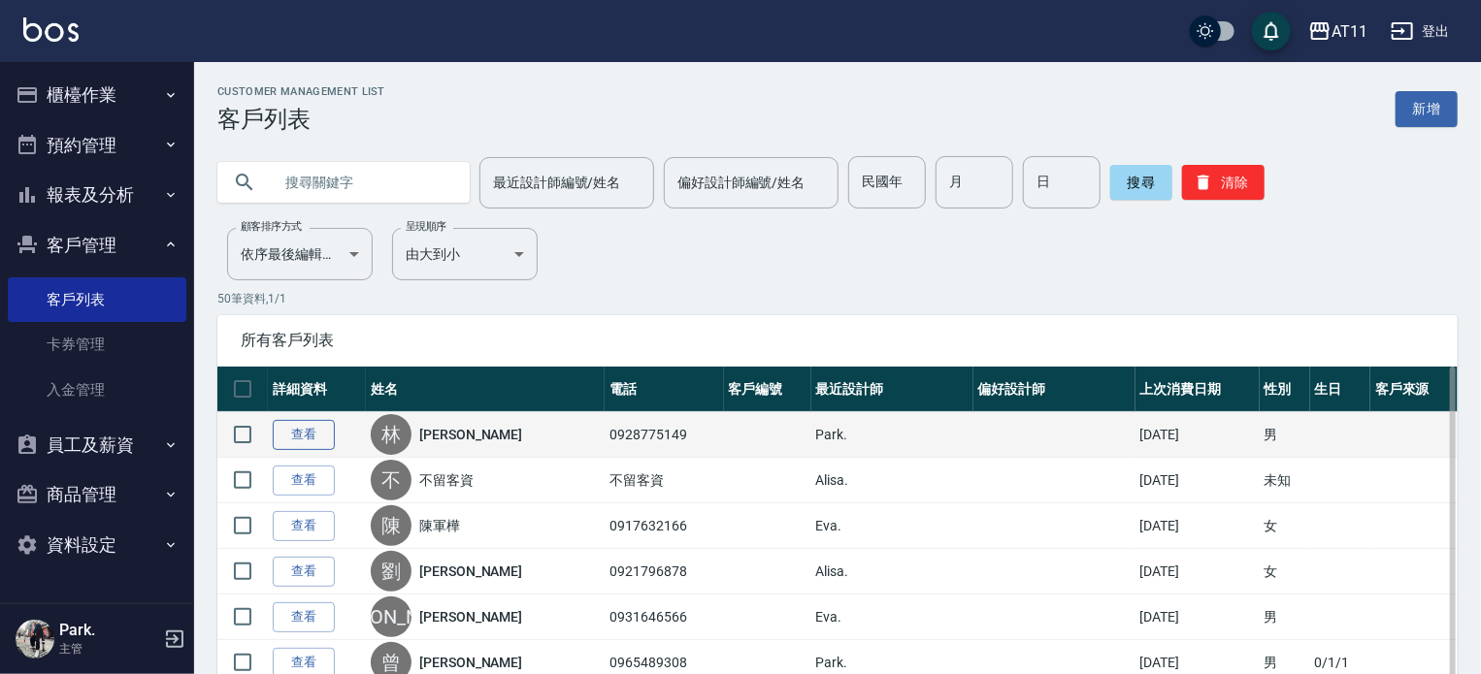
click at [310, 436] on link "查看" at bounding box center [304, 435] width 62 height 30
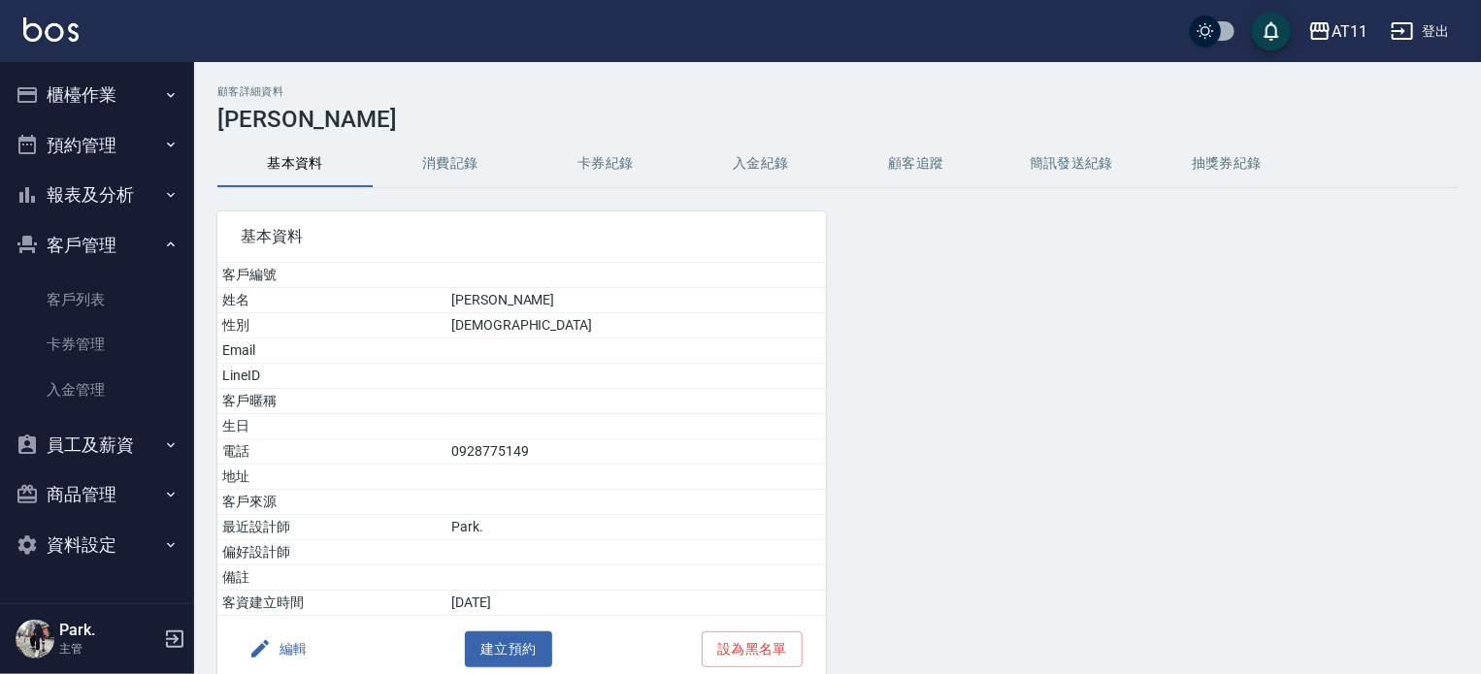
click at [747, 166] on button "入金紀錄" at bounding box center [760, 164] width 155 height 47
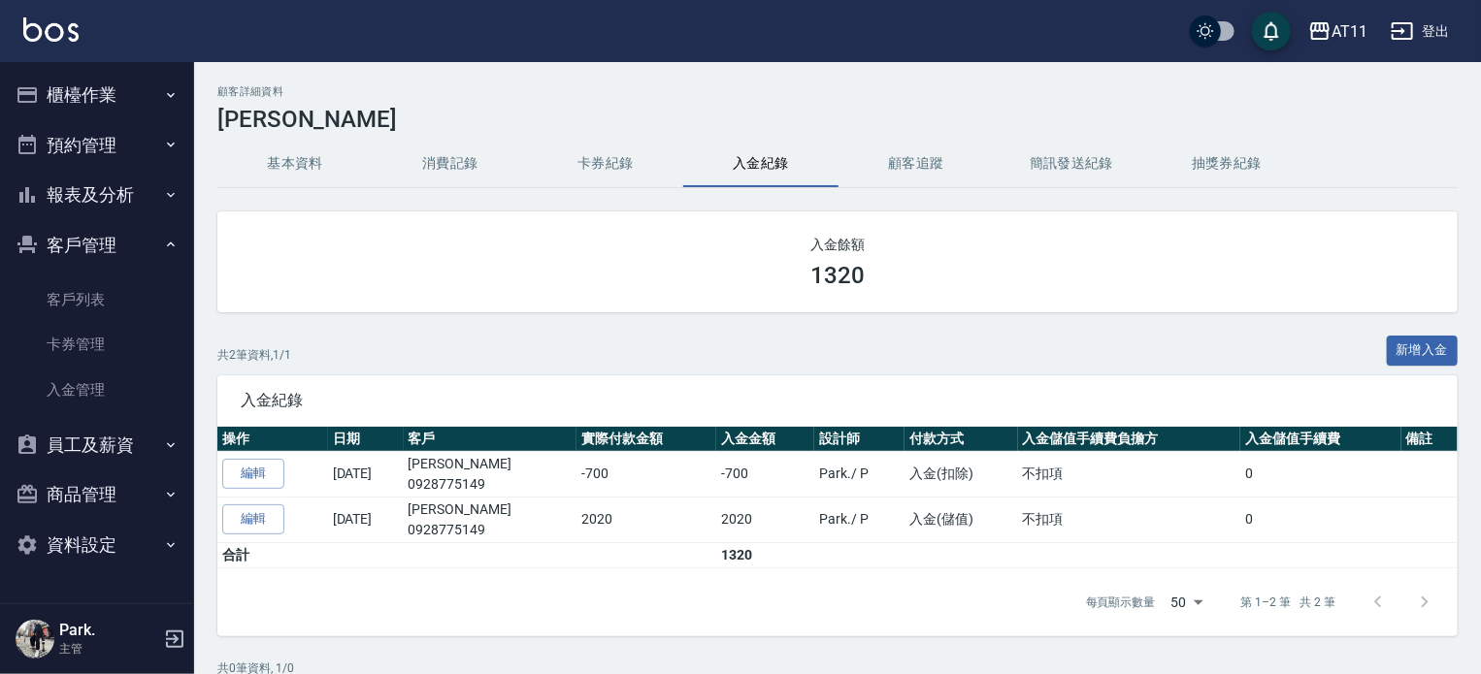
click at [1017, 242] on h2 "入金餘額" at bounding box center [837, 244] width 1193 height 19
click at [145, 194] on button "報表及分析" at bounding box center [97, 195] width 179 height 50
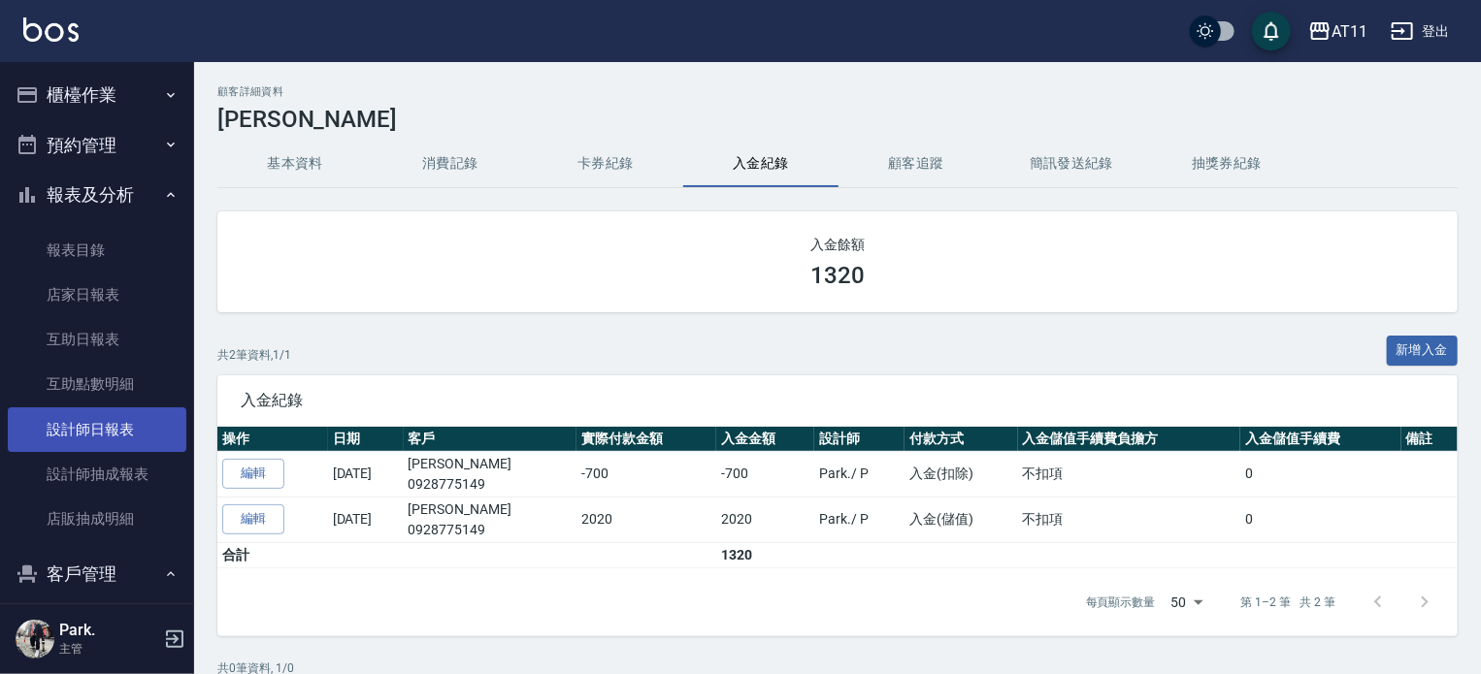
click at [128, 417] on link "設計師日報表" at bounding box center [97, 430] width 179 height 45
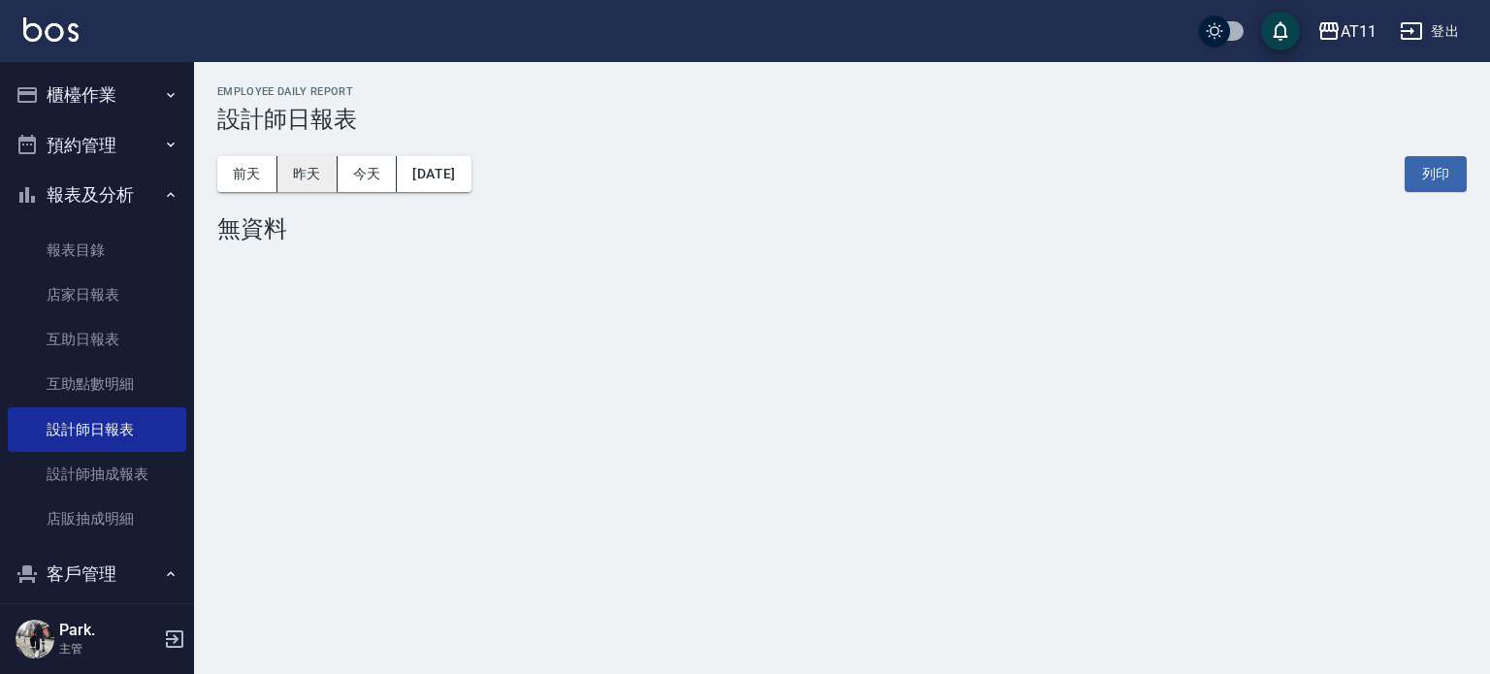
click at [321, 173] on button "昨天" at bounding box center [307, 174] width 60 height 36
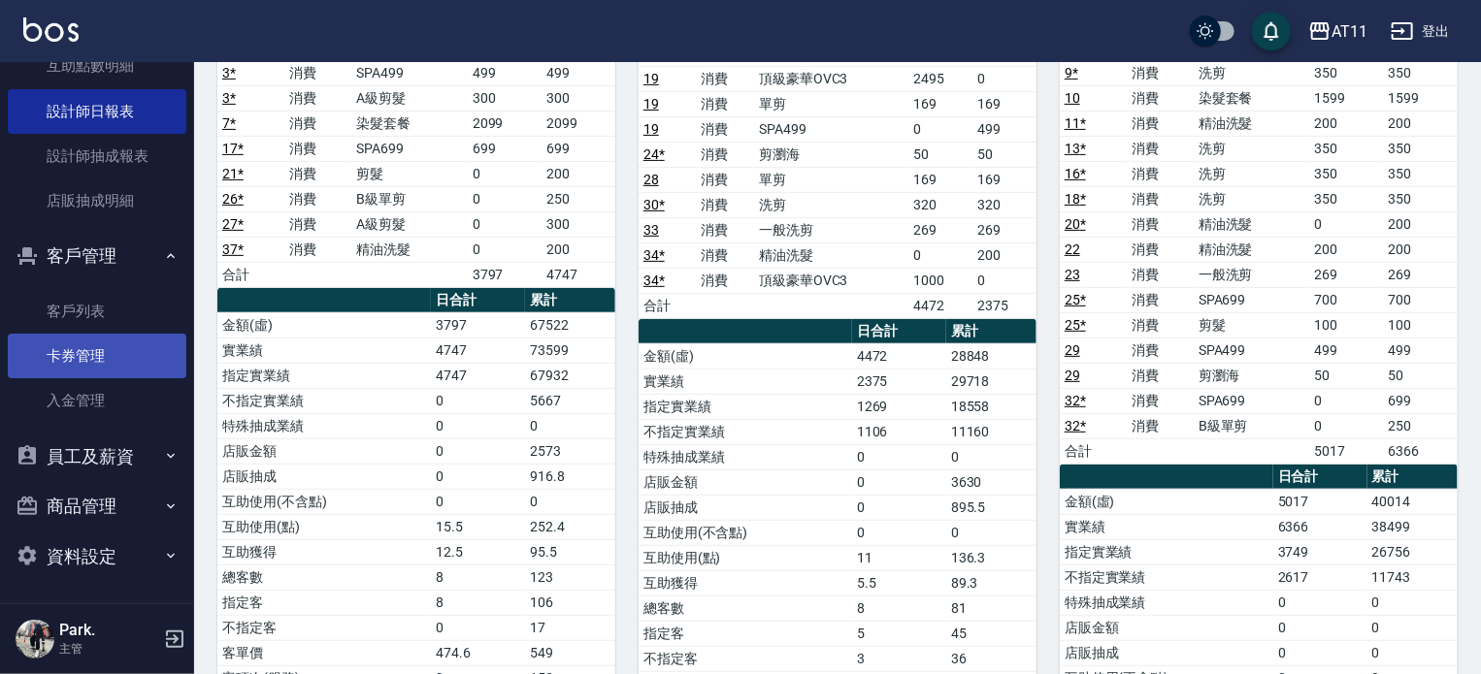
scroll to position [388, 0]
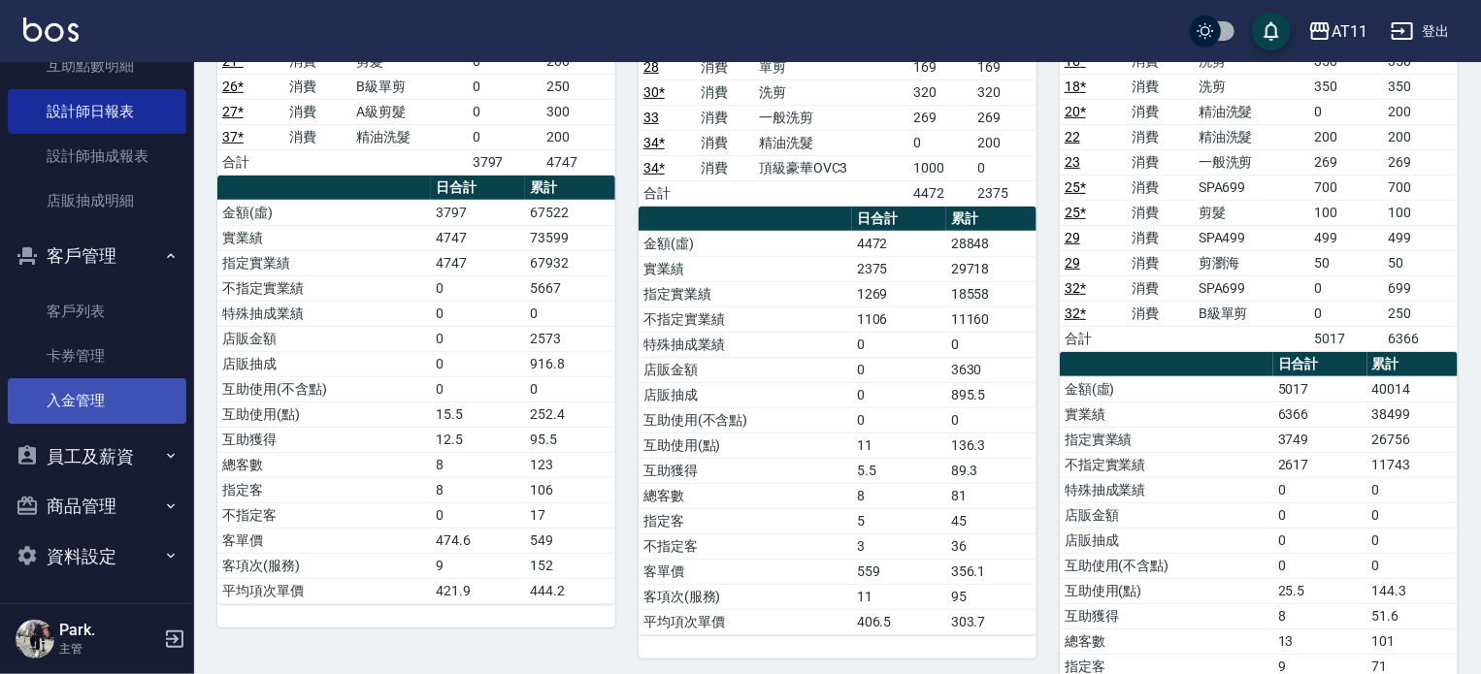
click at [113, 387] on link "入金管理" at bounding box center [97, 400] width 179 height 45
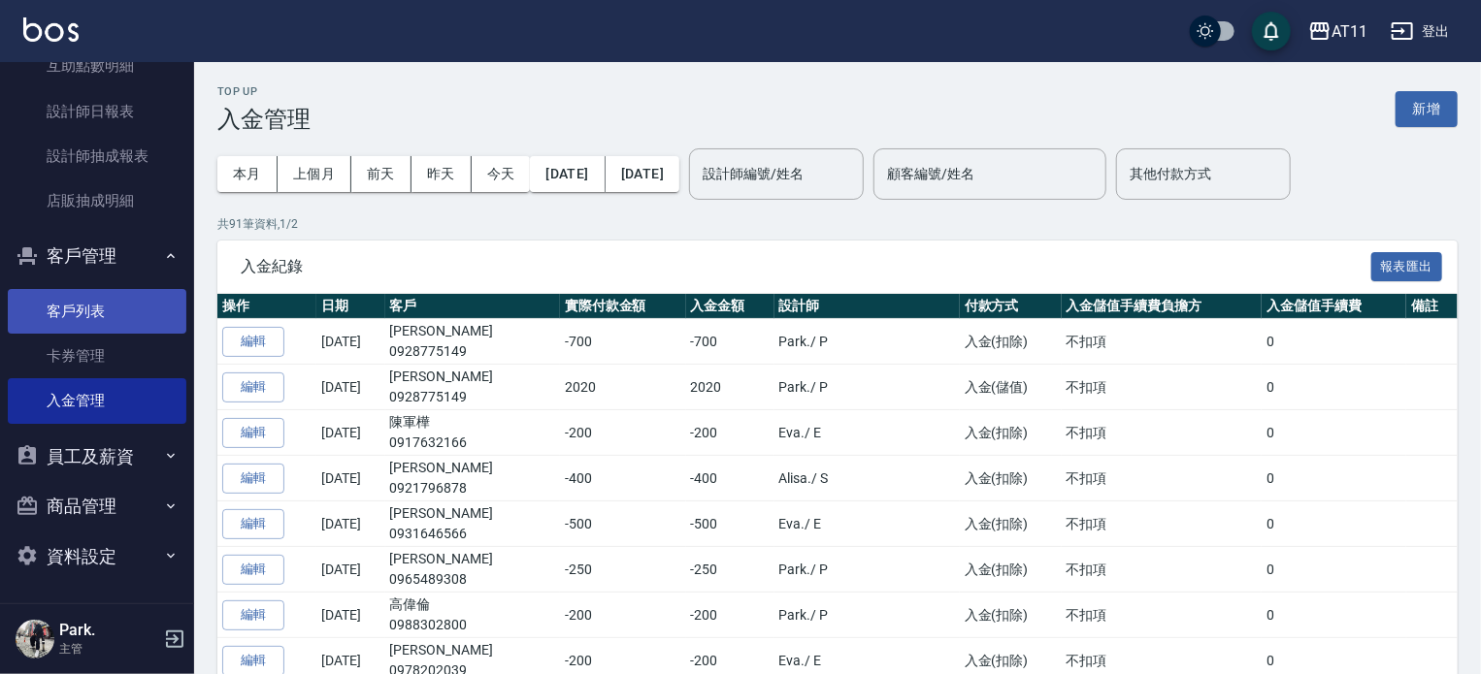
click at [71, 303] on link "客戶列表" at bounding box center [97, 311] width 179 height 45
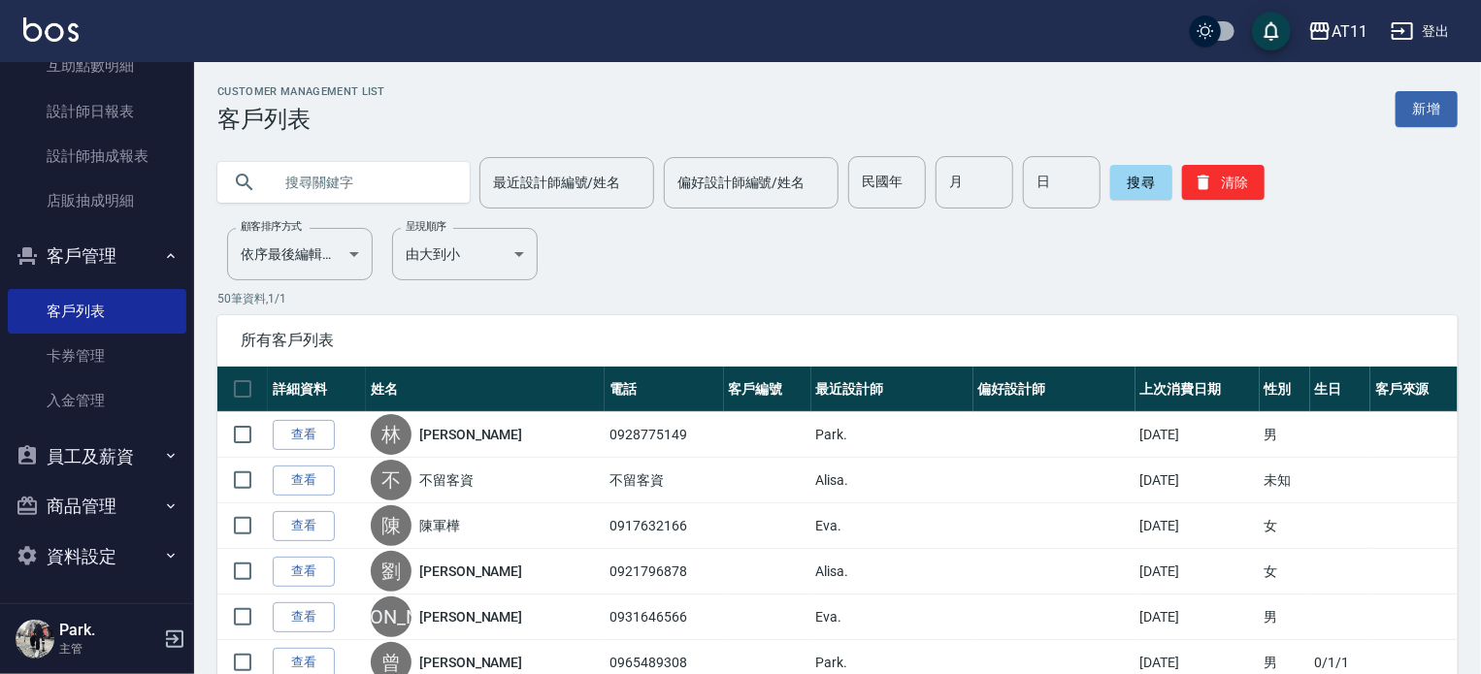
click at [353, 190] on input "text" at bounding box center [363, 182] width 182 height 52
type input "賴"
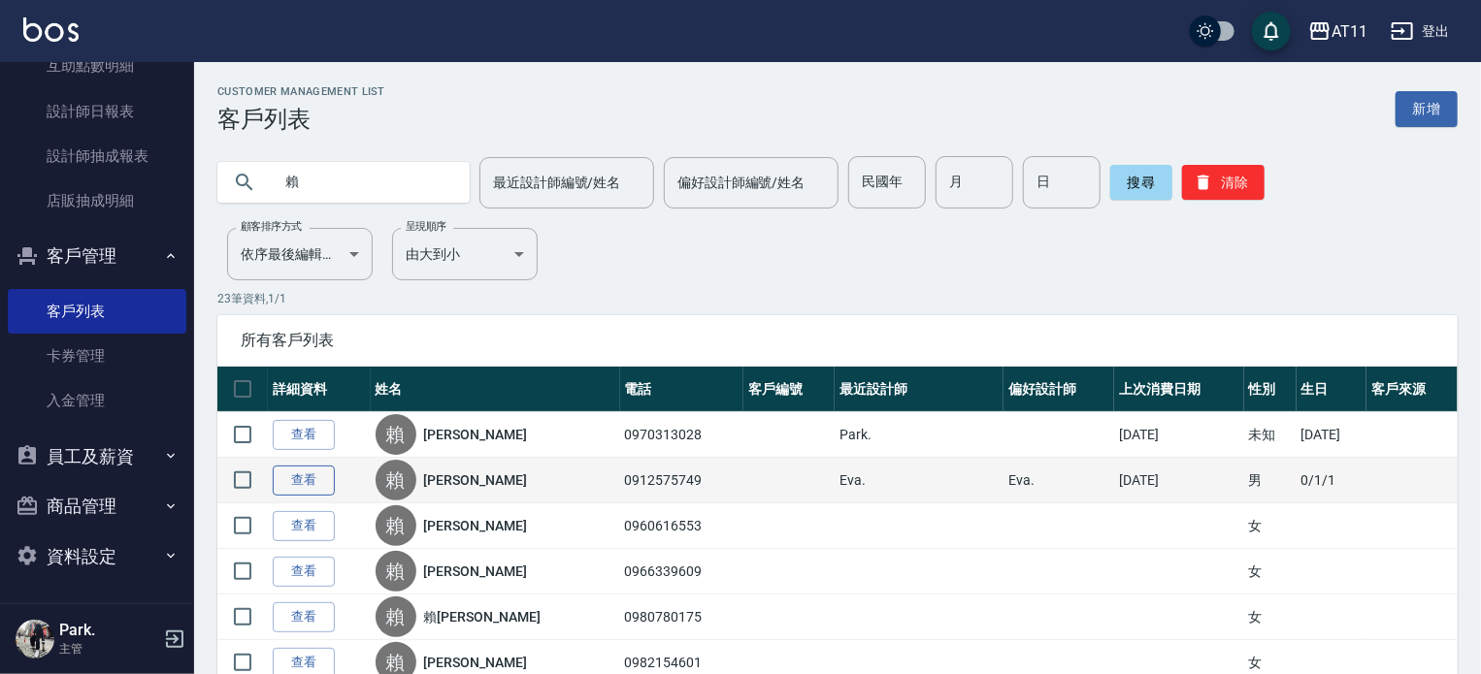
click at [290, 477] on link "查看" at bounding box center [304, 481] width 62 height 30
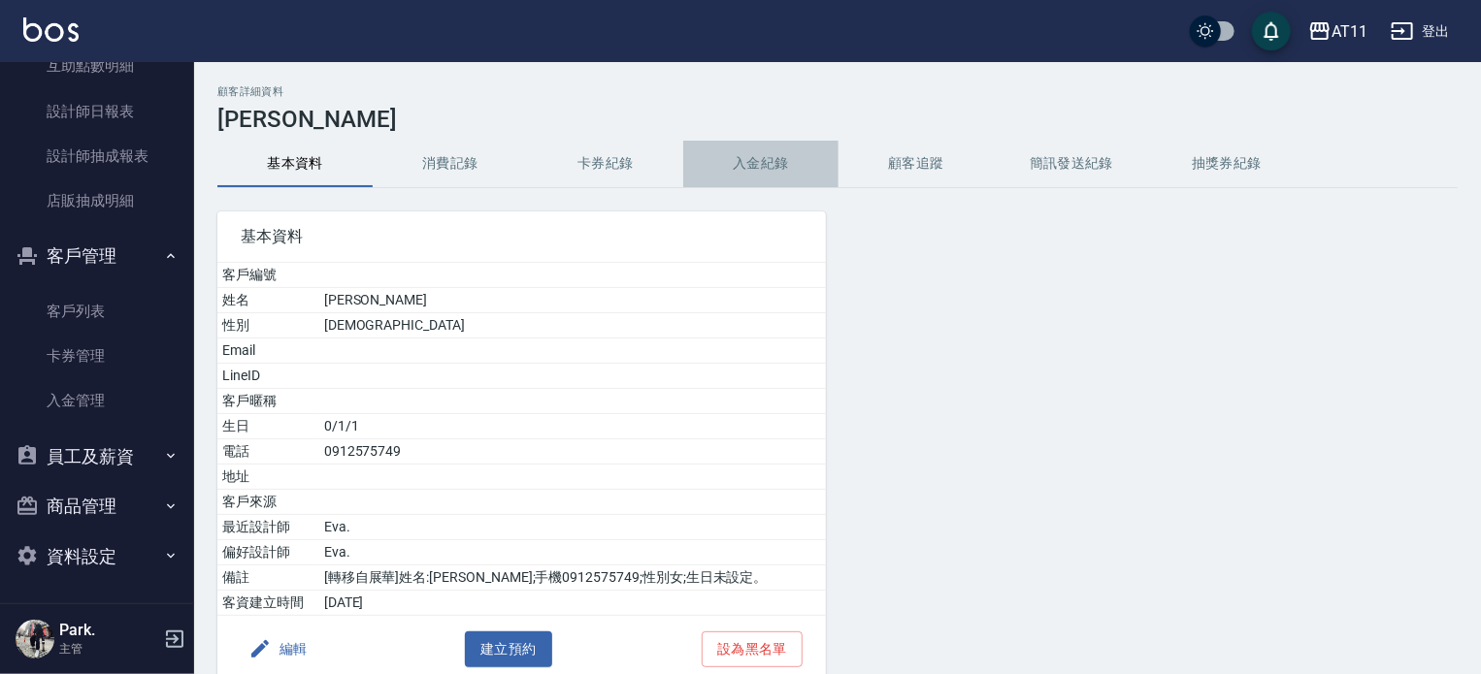
click at [772, 154] on button "入金紀錄" at bounding box center [760, 164] width 155 height 47
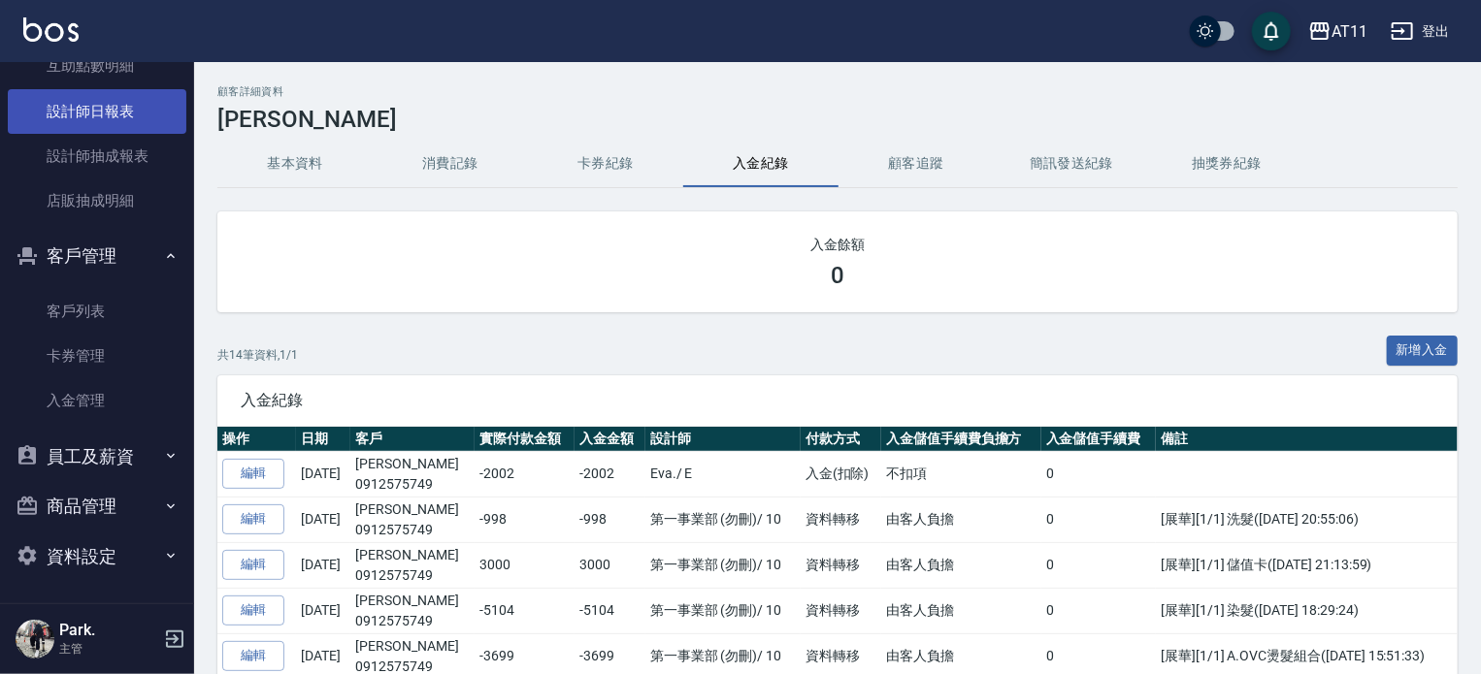
click at [101, 114] on link "設計師日報表" at bounding box center [97, 111] width 179 height 45
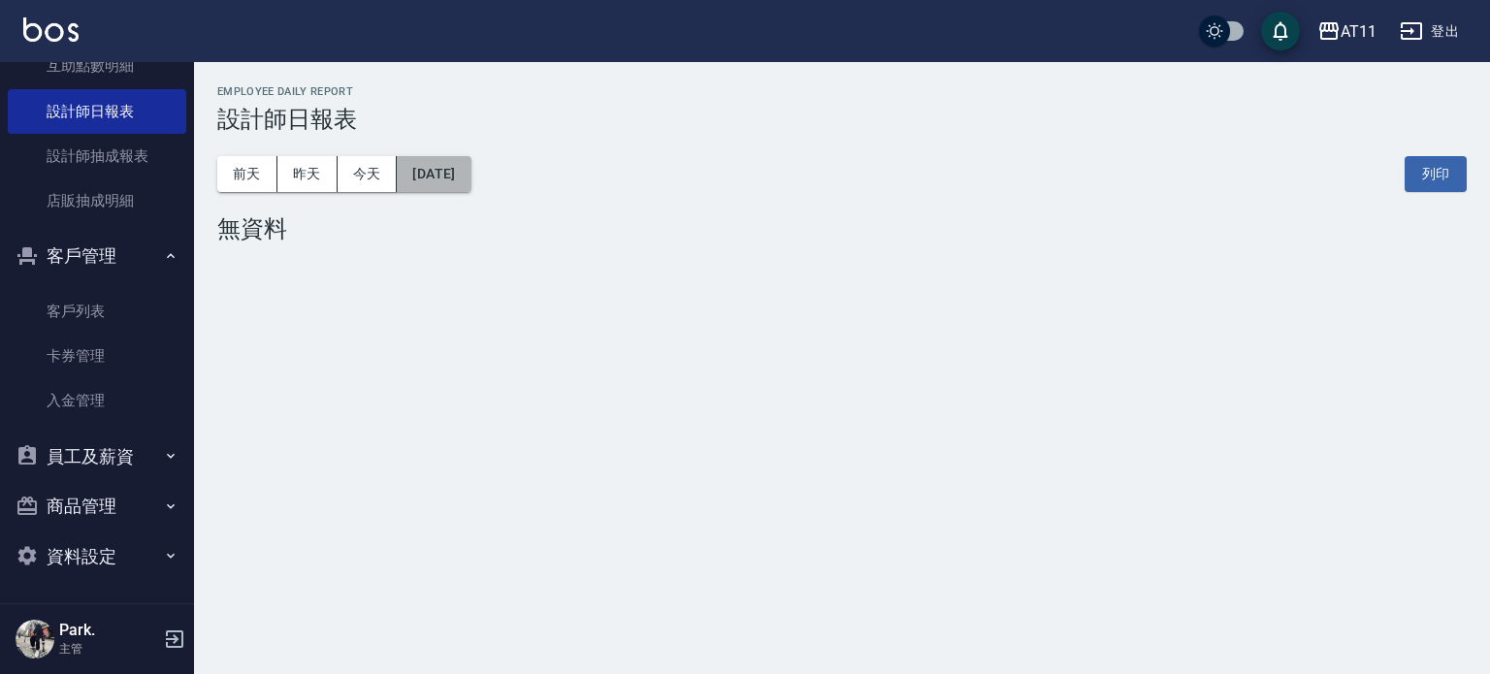
click at [435, 179] on button "[DATE]" at bounding box center [434, 174] width 74 height 36
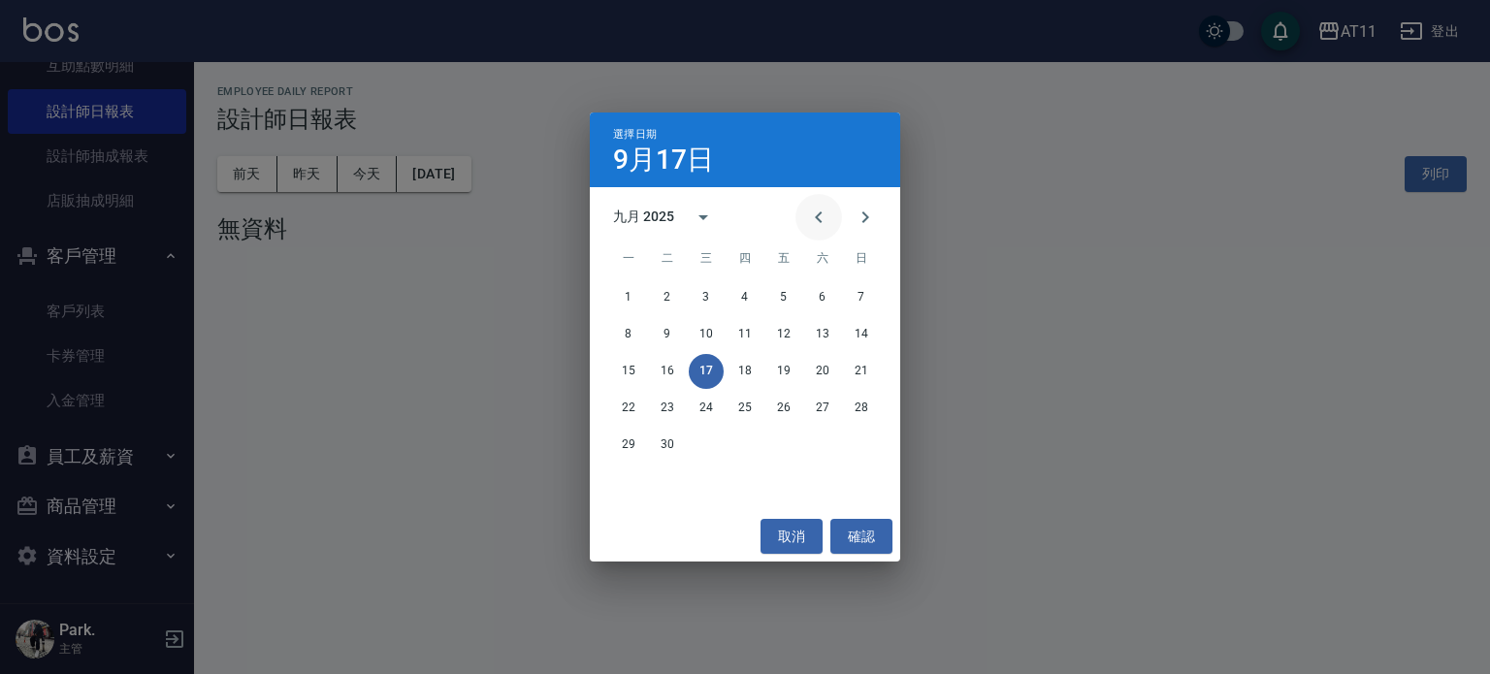
click at [831, 205] on button "Previous month" at bounding box center [819, 217] width 47 height 47
click at [851, 372] on button "17" at bounding box center [861, 371] width 35 height 35
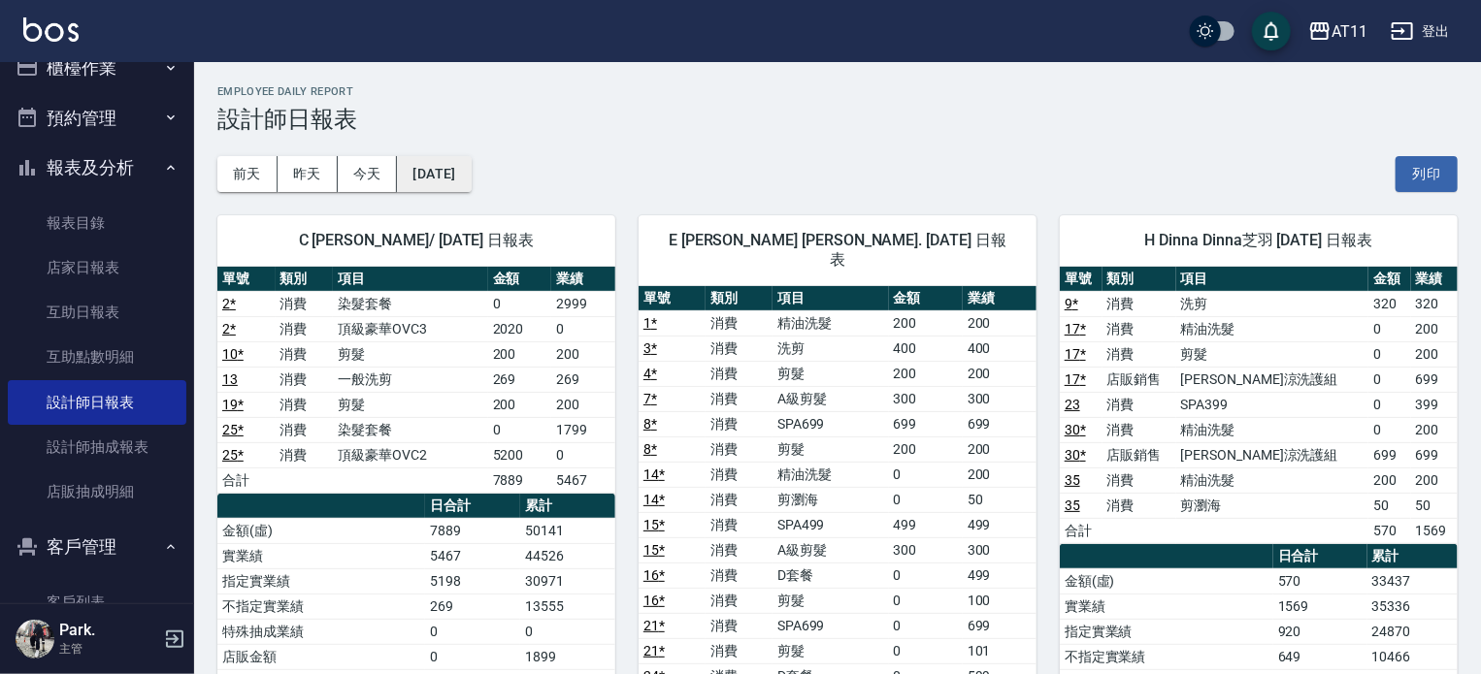
click at [462, 170] on button "[DATE]" at bounding box center [434, 174] width 74 height 36
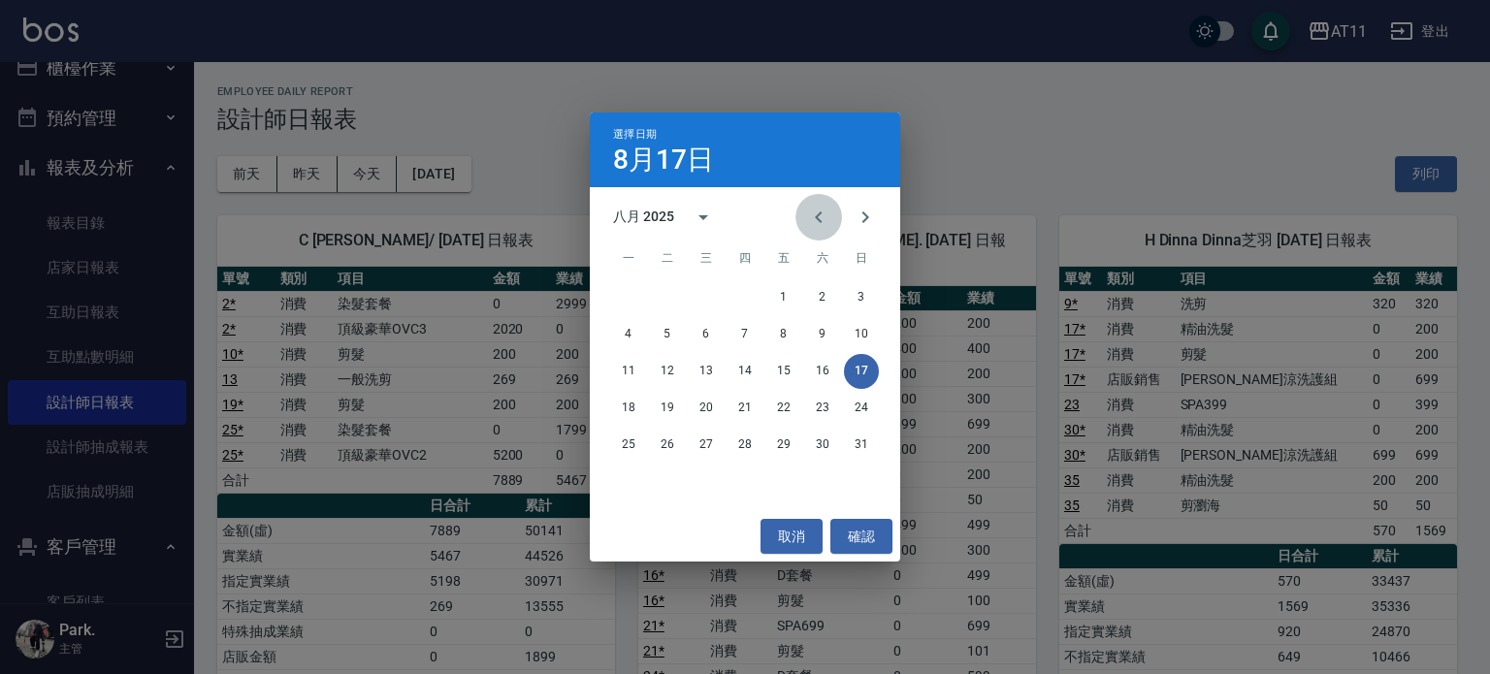
click at [815, 208] on icon "Previous month" at bounding box center [818, 217] width 23 height 23
click at [793, 370] on button "18" at bounding box center [784, 371] width 35 height 35
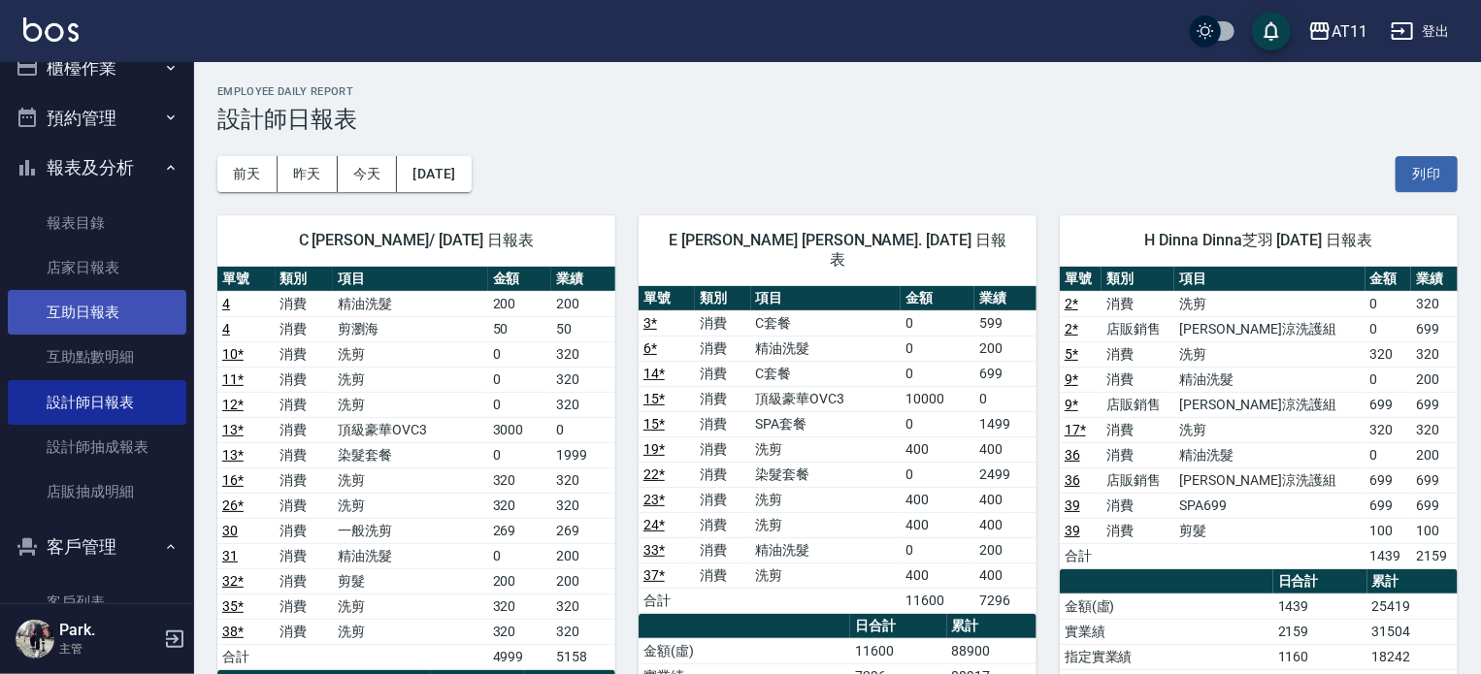
click at [113, 317] on link "互助日報表" at bounding box center [97, 312] width 179 height 45
